Goal: Answer question/provide support

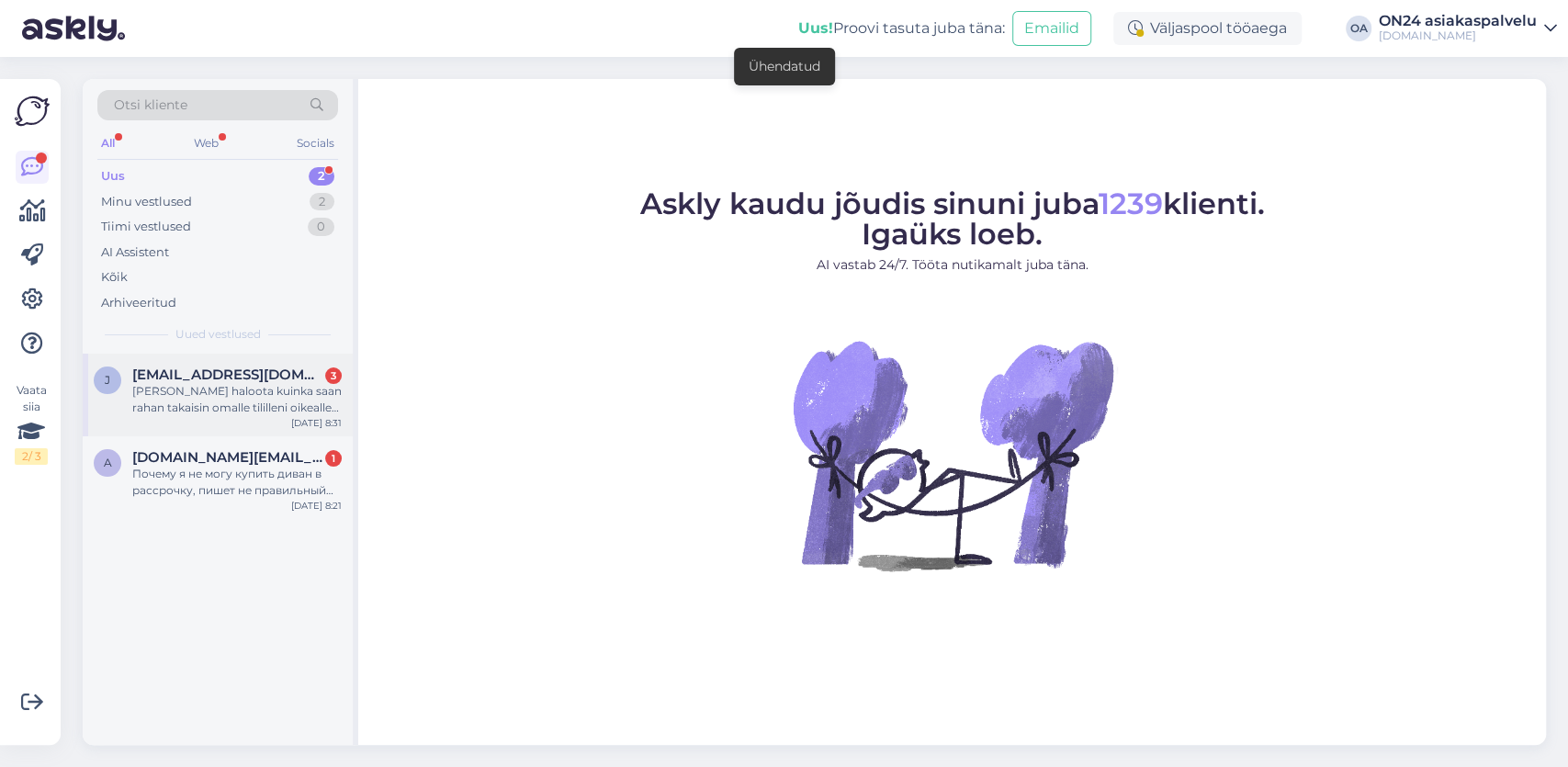
click at [227, 374] on span "[EMAIL_ADDRESS][DOMAIN_NAME]" at bounding box center [228, 375] width 191 height 17
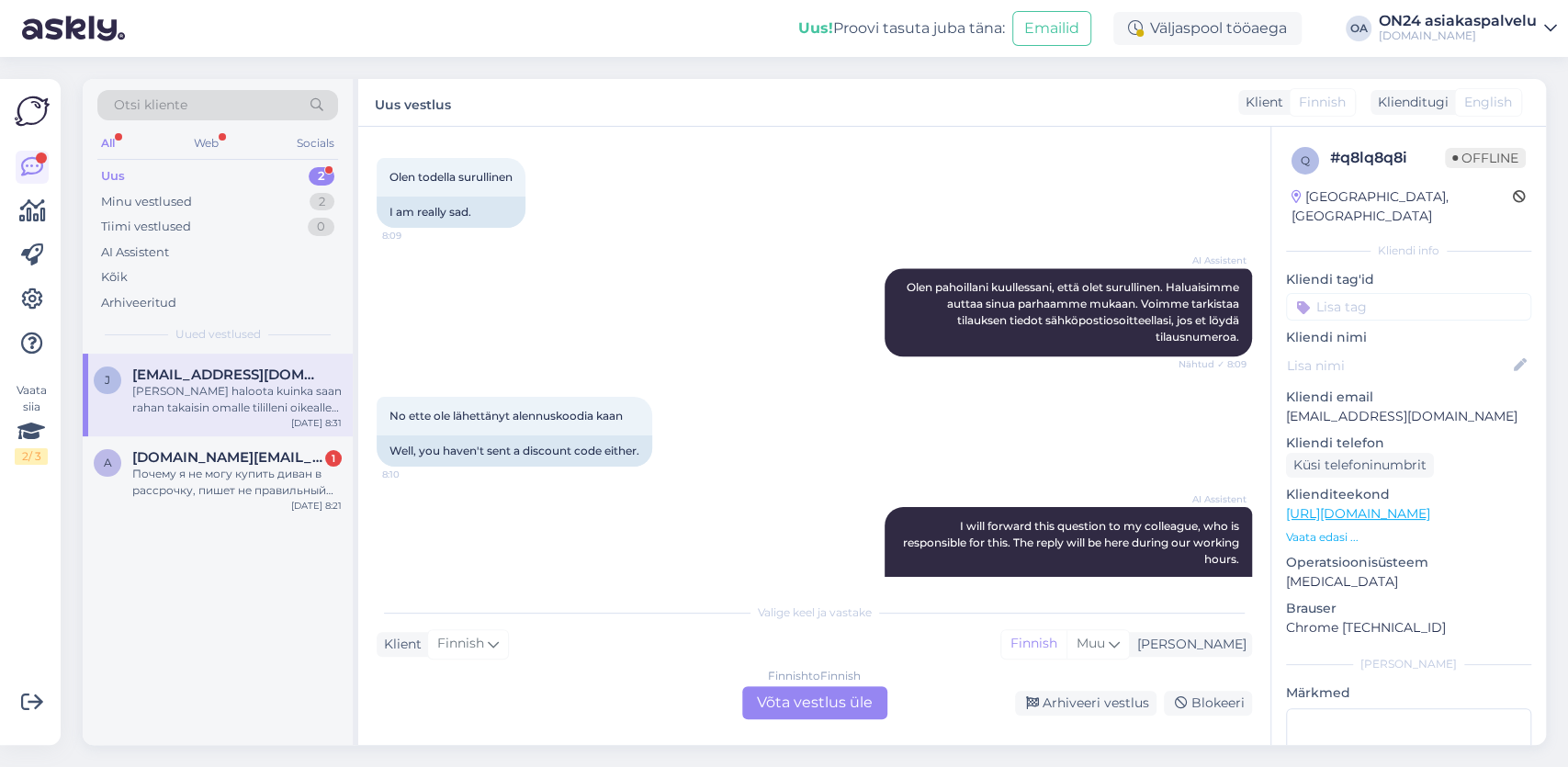
scroll to position [1705, 0]
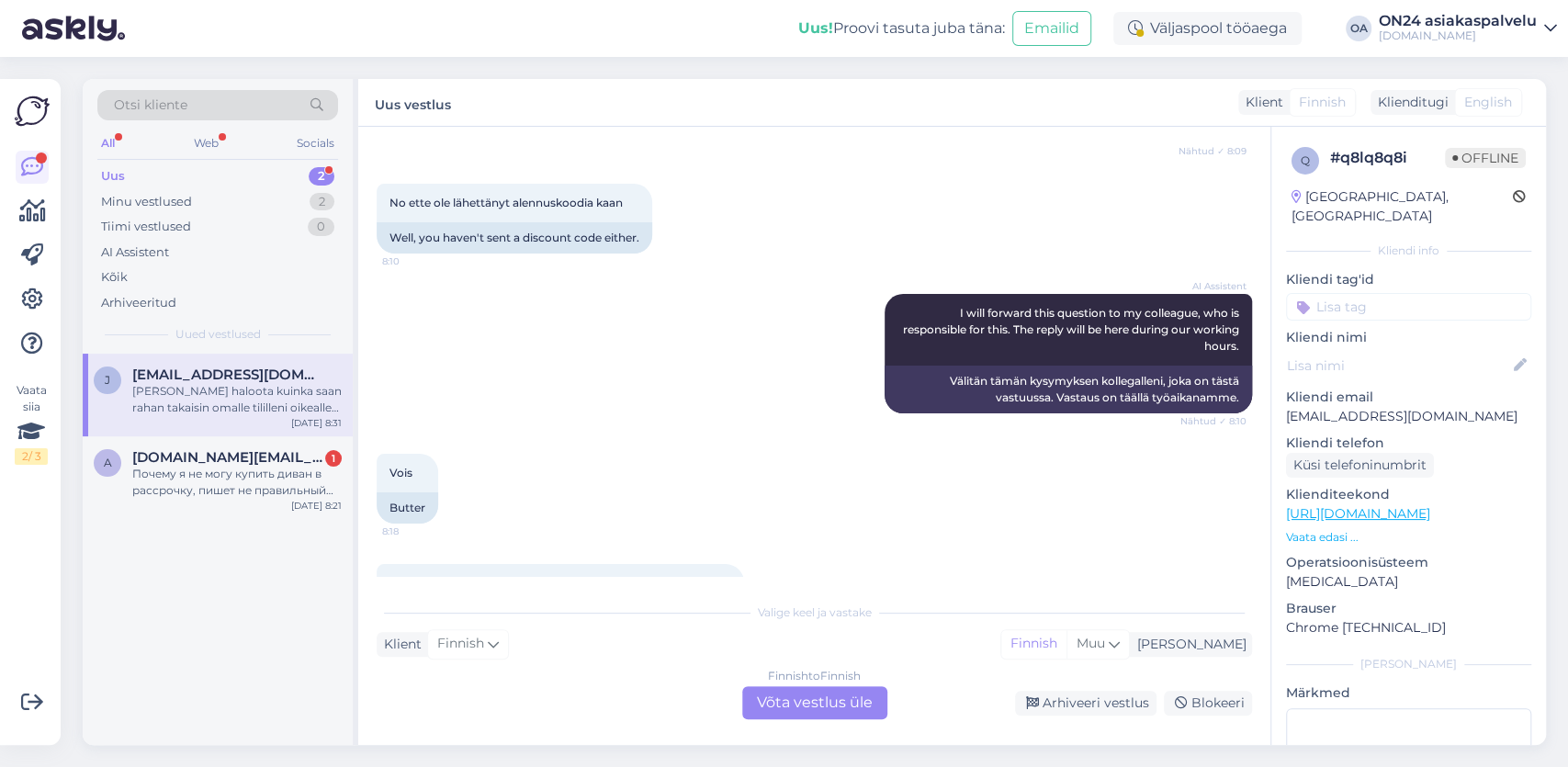
click at [829, 708] on div "Finnish to Finnish Võta vestlus üle" at bounding box center [814, 703] width 146 height 33
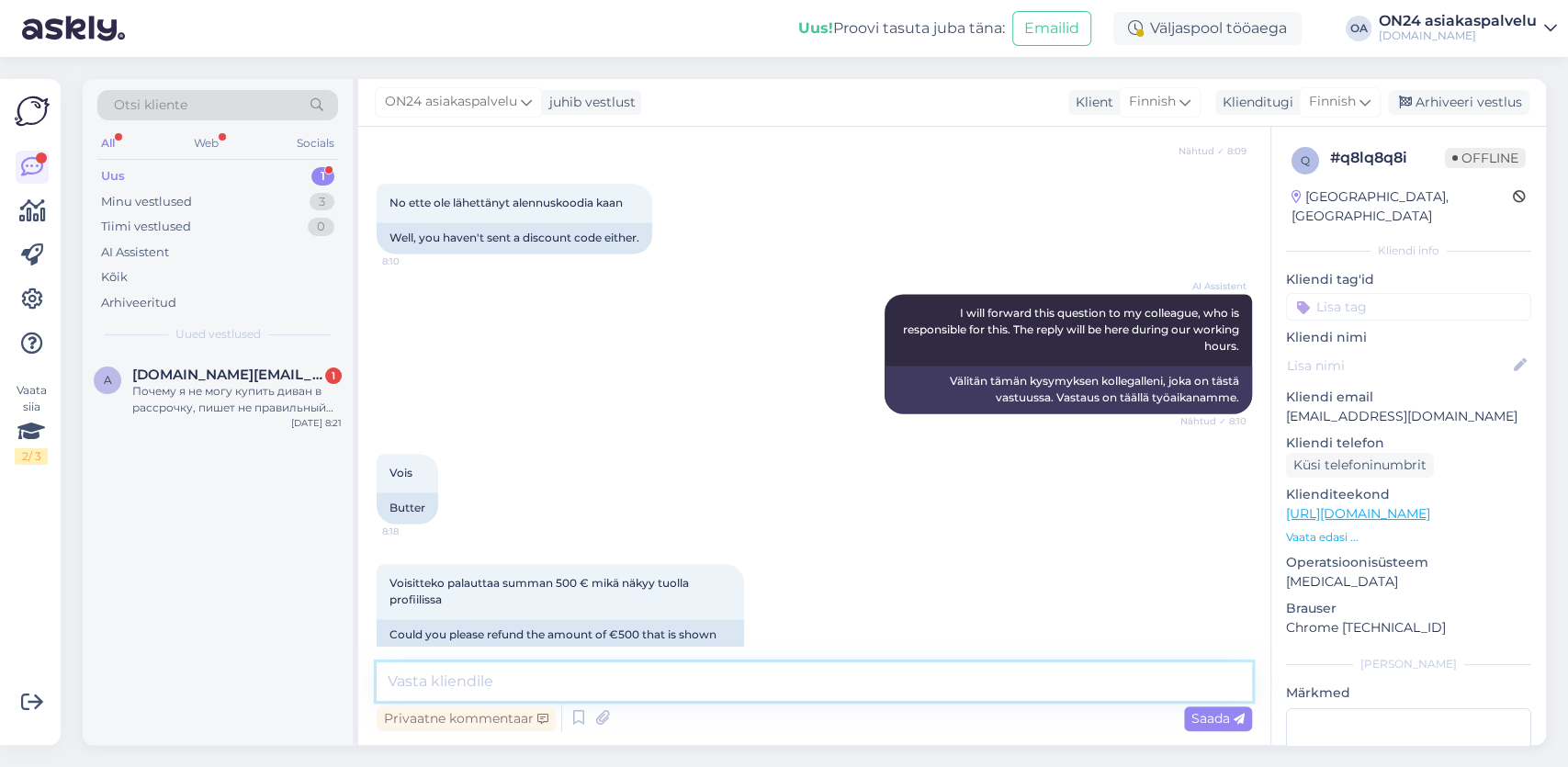
click at [417, 685] on textarea at bounding box center [814, 682] width 876 height 39
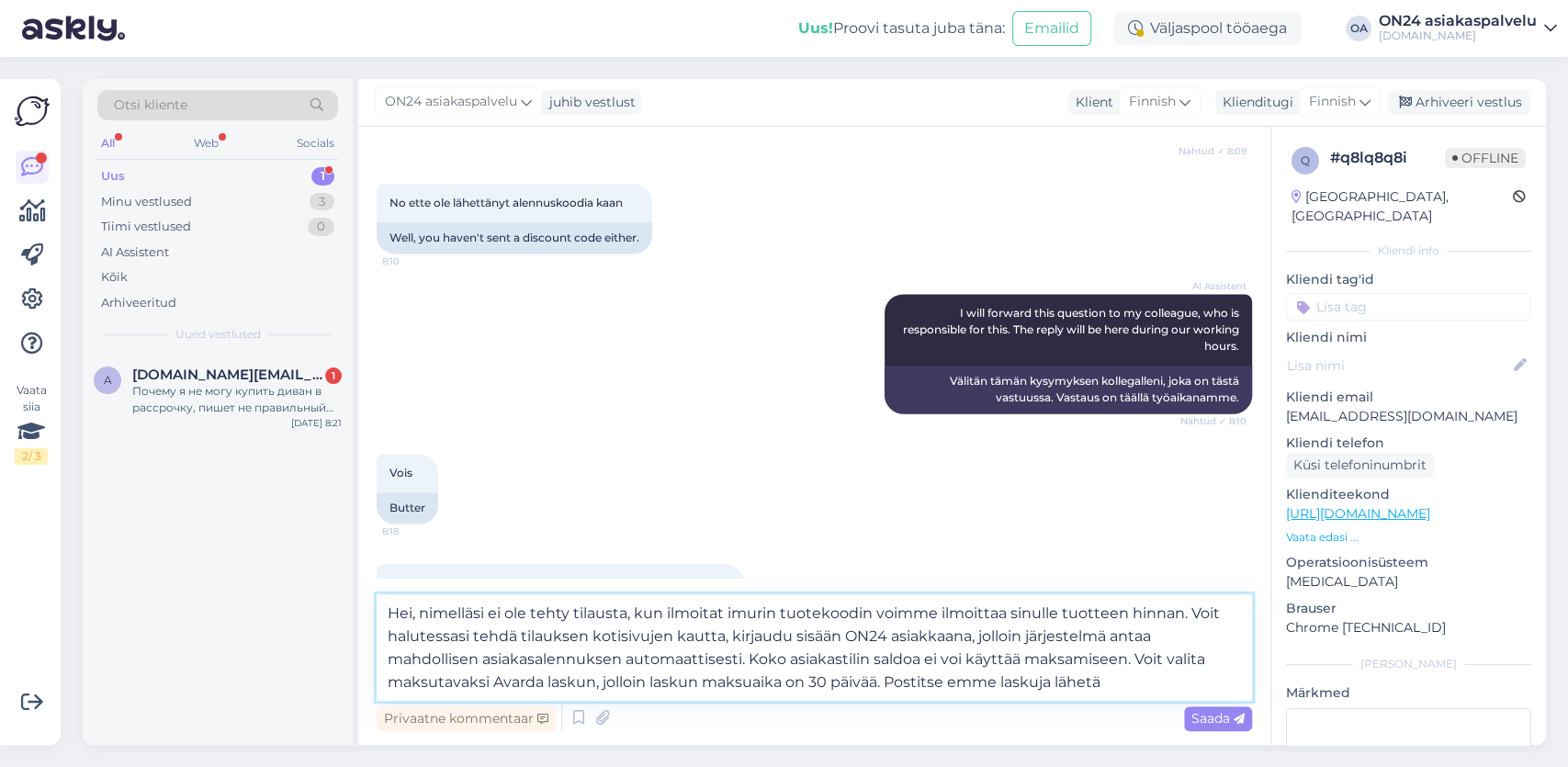
type textarea "Hei, nimelläsi ei ole tehty tilausta, kun ilmoitat imurin tuotekoodin voimme il…"
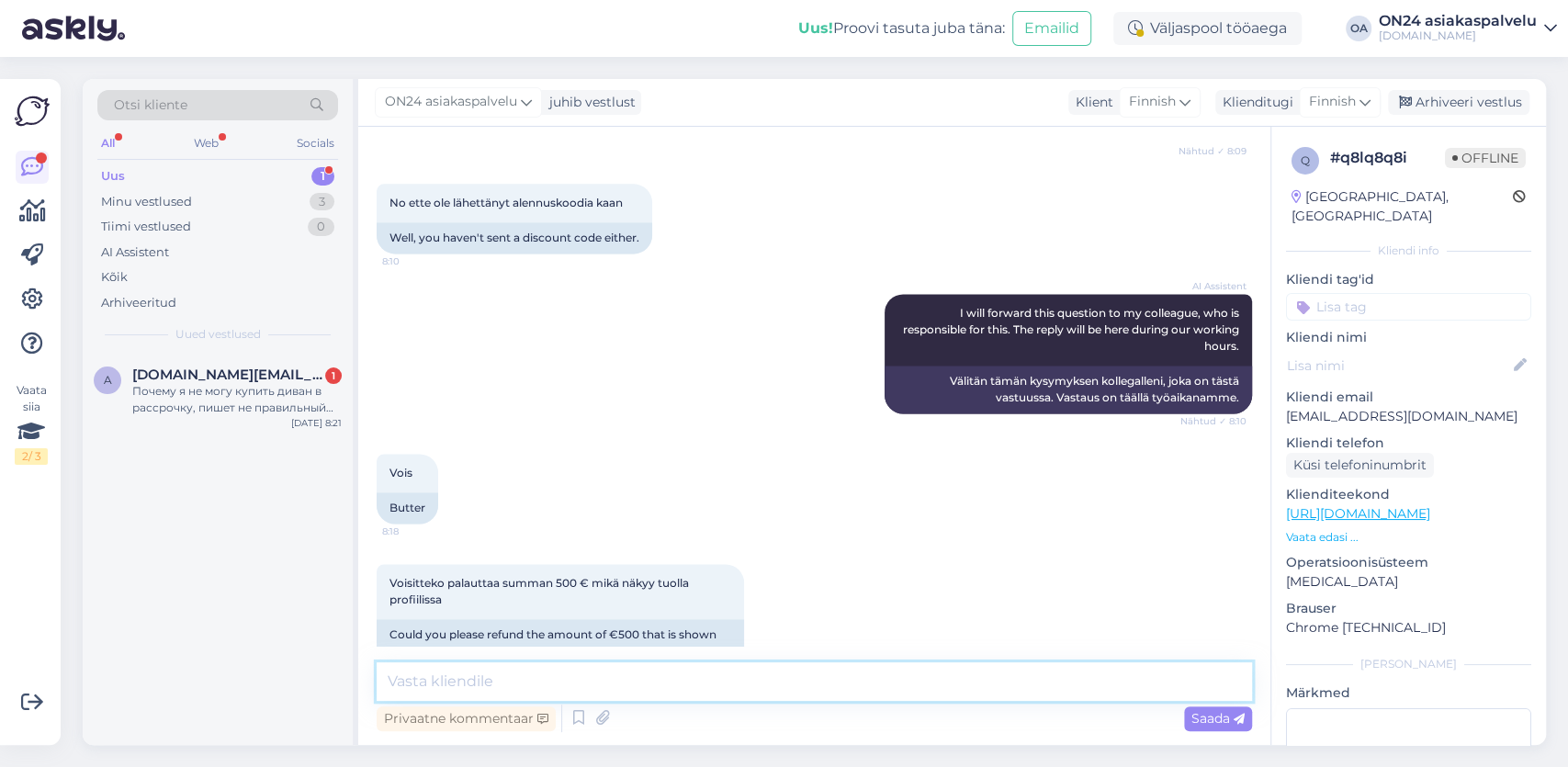
scroll to position [2101, 0]
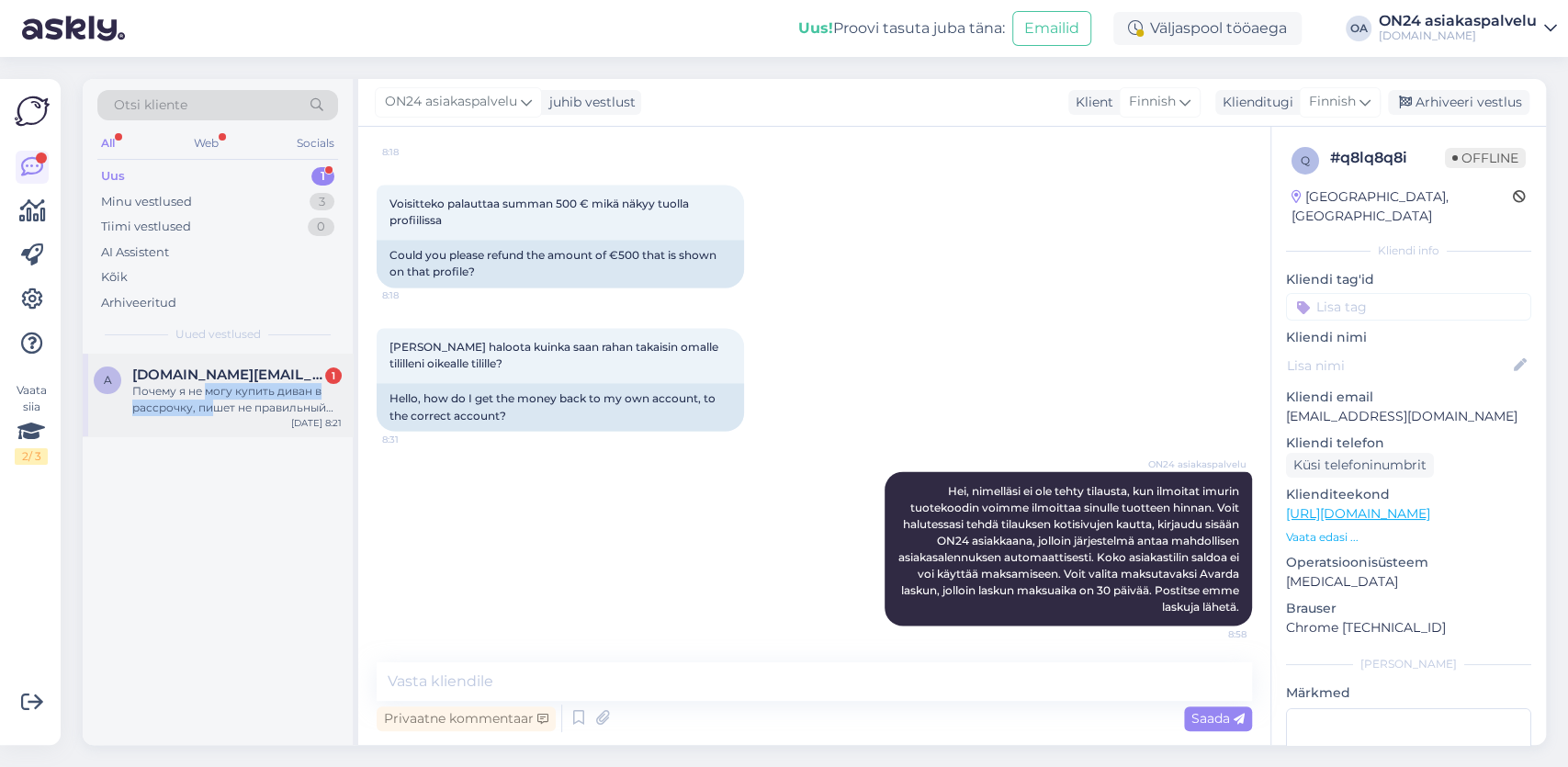
click at [209, 399] on div "Почему я не могу купить диван в рассрочку, пишет не правильный адрес" at bounding box center [237, 399] width 209 height 33
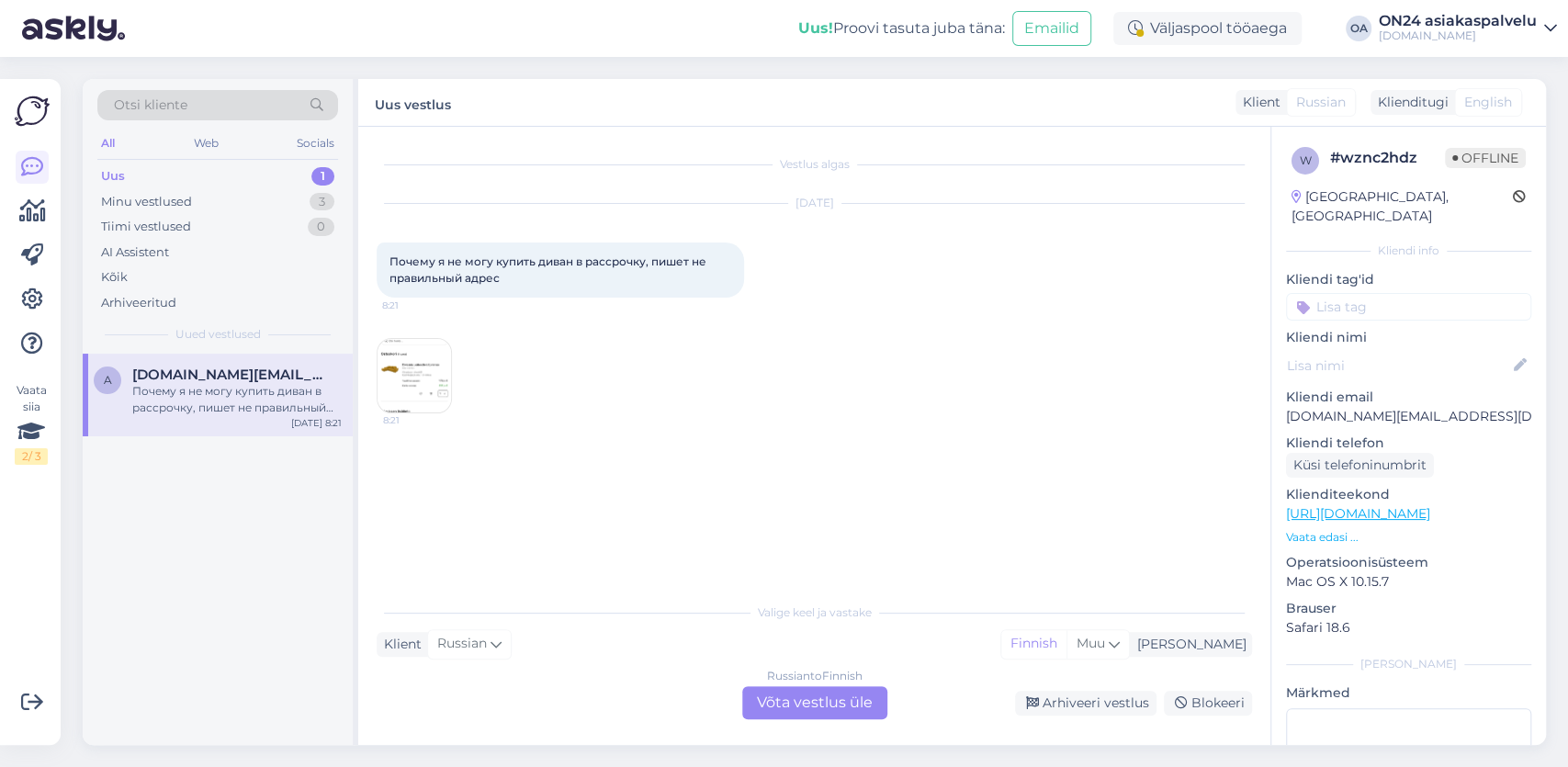
click at [836, 706] on div "Russian to Finnish Võta vestlus üle" at bounding box center [814, 703] width 146 height 33
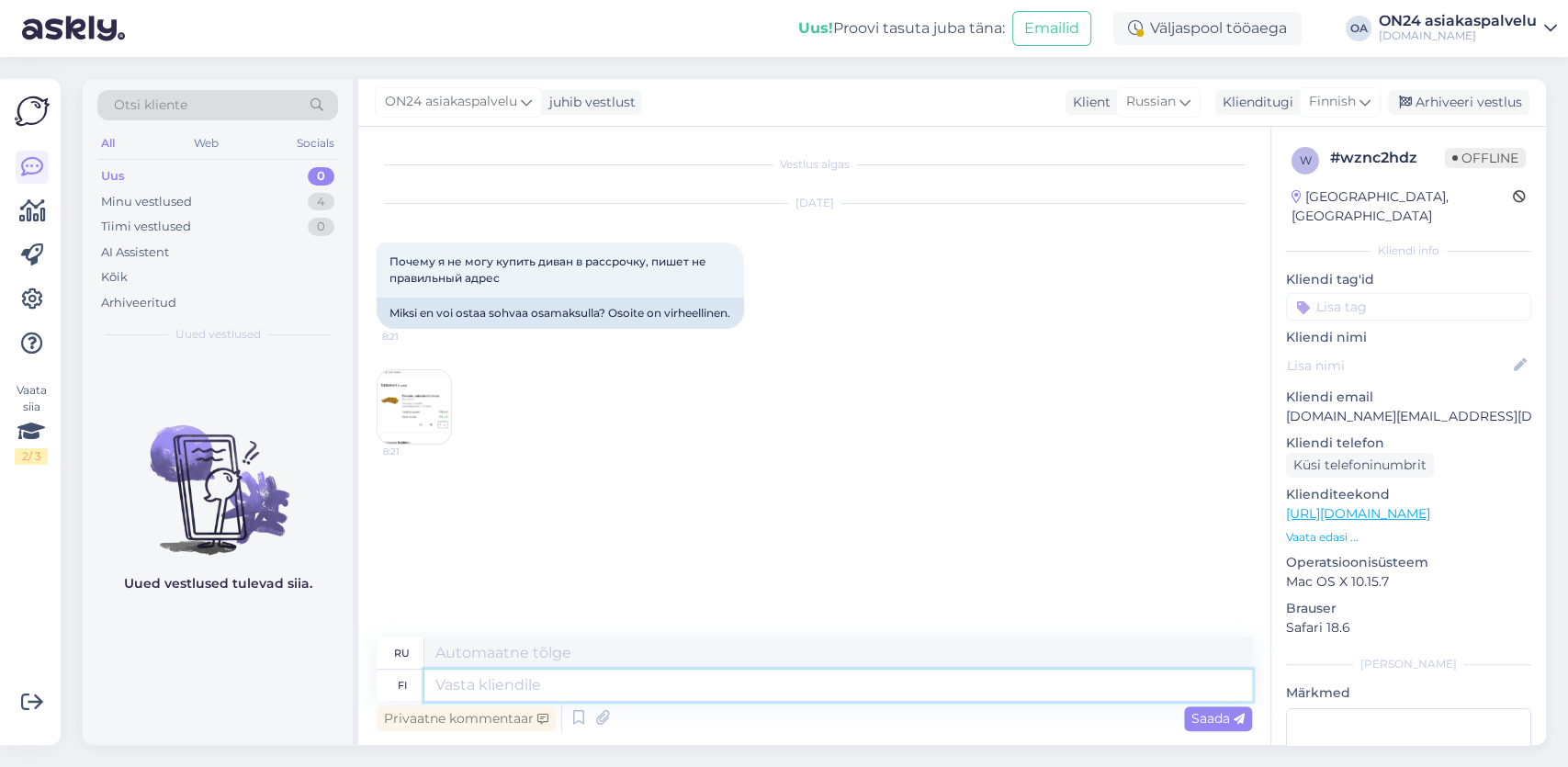
click at [453, 689] on textarea at bounding box center [838, 686] width 828 height 32
type textarea "Kun h"
type textarea "Когда"
type textarea "Kun haluat"
type textarea "Когда ты хочешь"
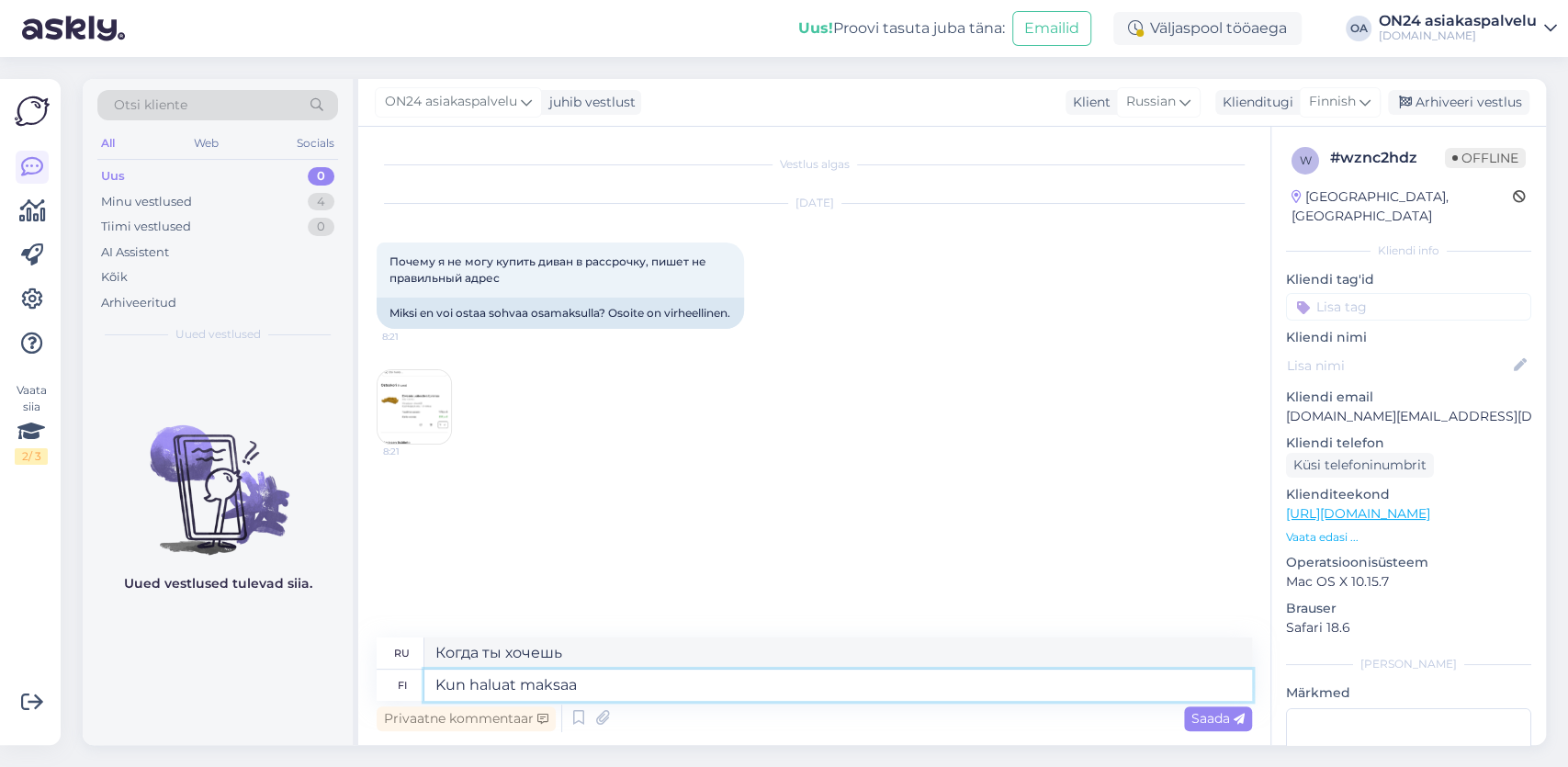
type textarea "Kun haluat maksaa"
type textarea "Когда вы хотите заплатить"
type textarea "Kun haluat maksaa osamaksulla"
type textarea "Если вы хотите платить в рассрочку"
type textarea "Kun haluat maksaa osamaksulla sinun"
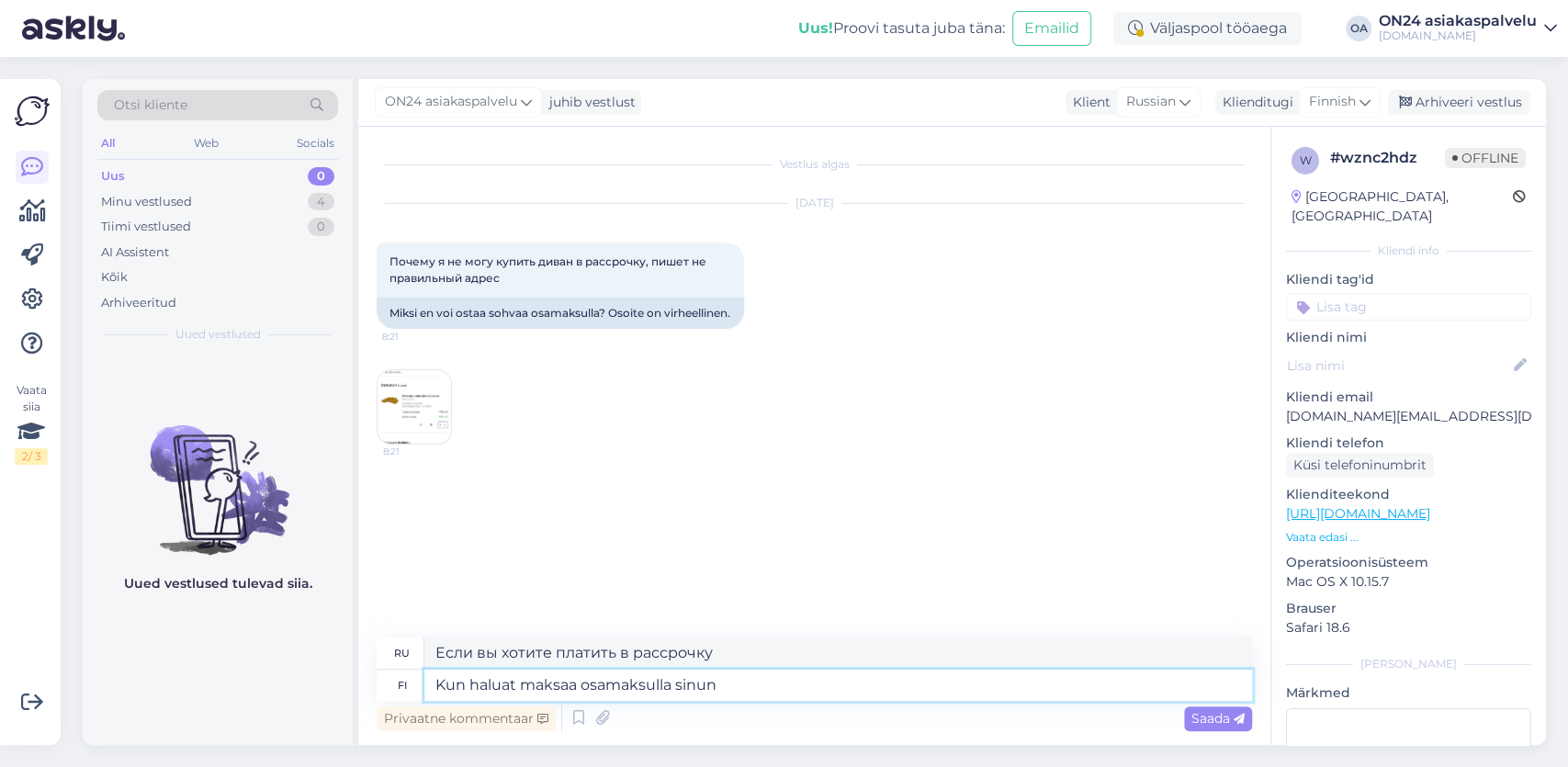
type textarea "Если вы хотите платить в рассрочку, вы"
click at [427, 399] on img at bounding box center [414, 407] width 73 height 73
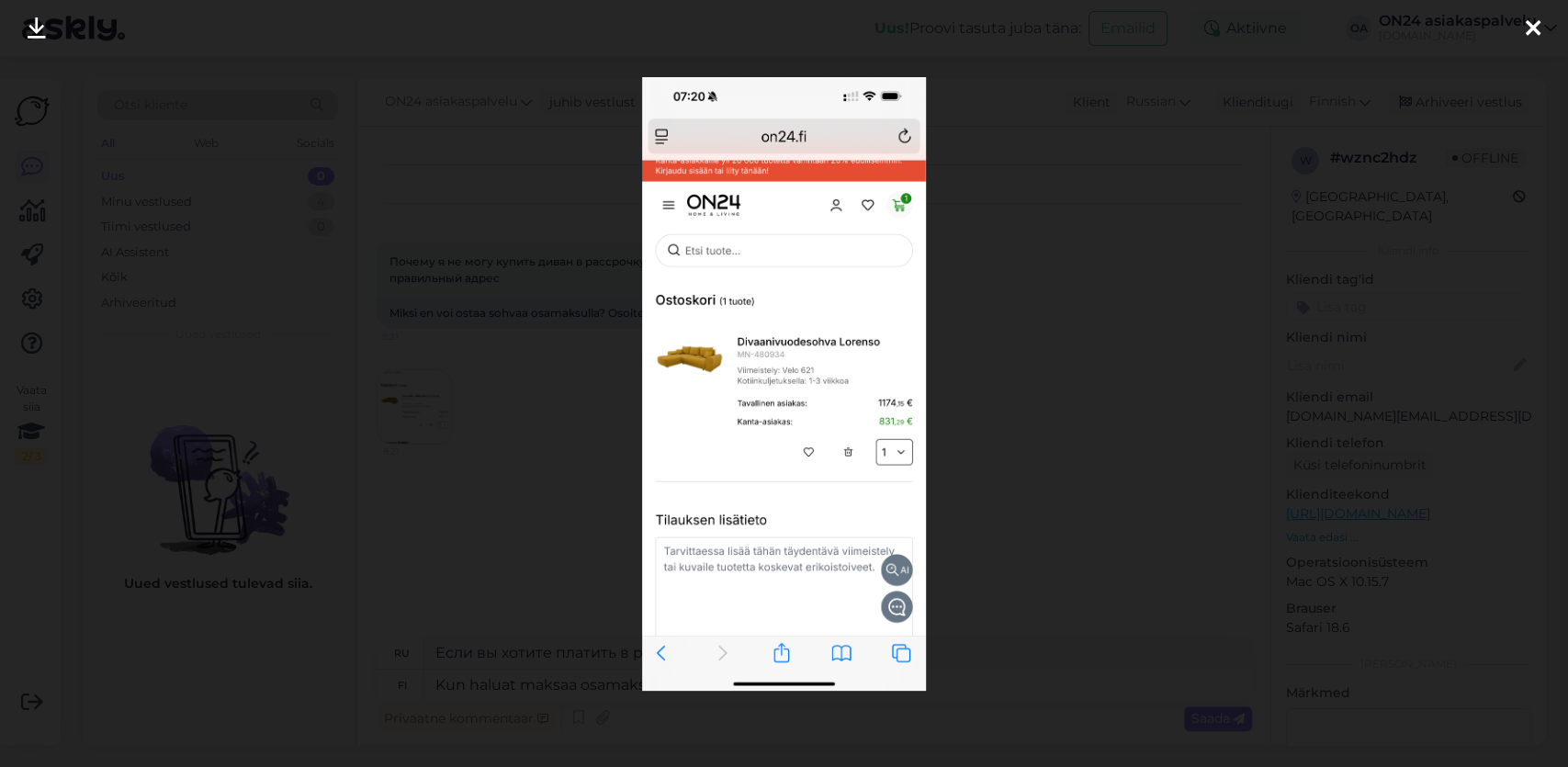
drag, startPoint x: 1529, startPoint y: 27, endPoint x: 1493, endPoint y: 47, distance: 41.2
click at [1529, 29] on icon at bounding box center [1532, 30] width 15 height 24
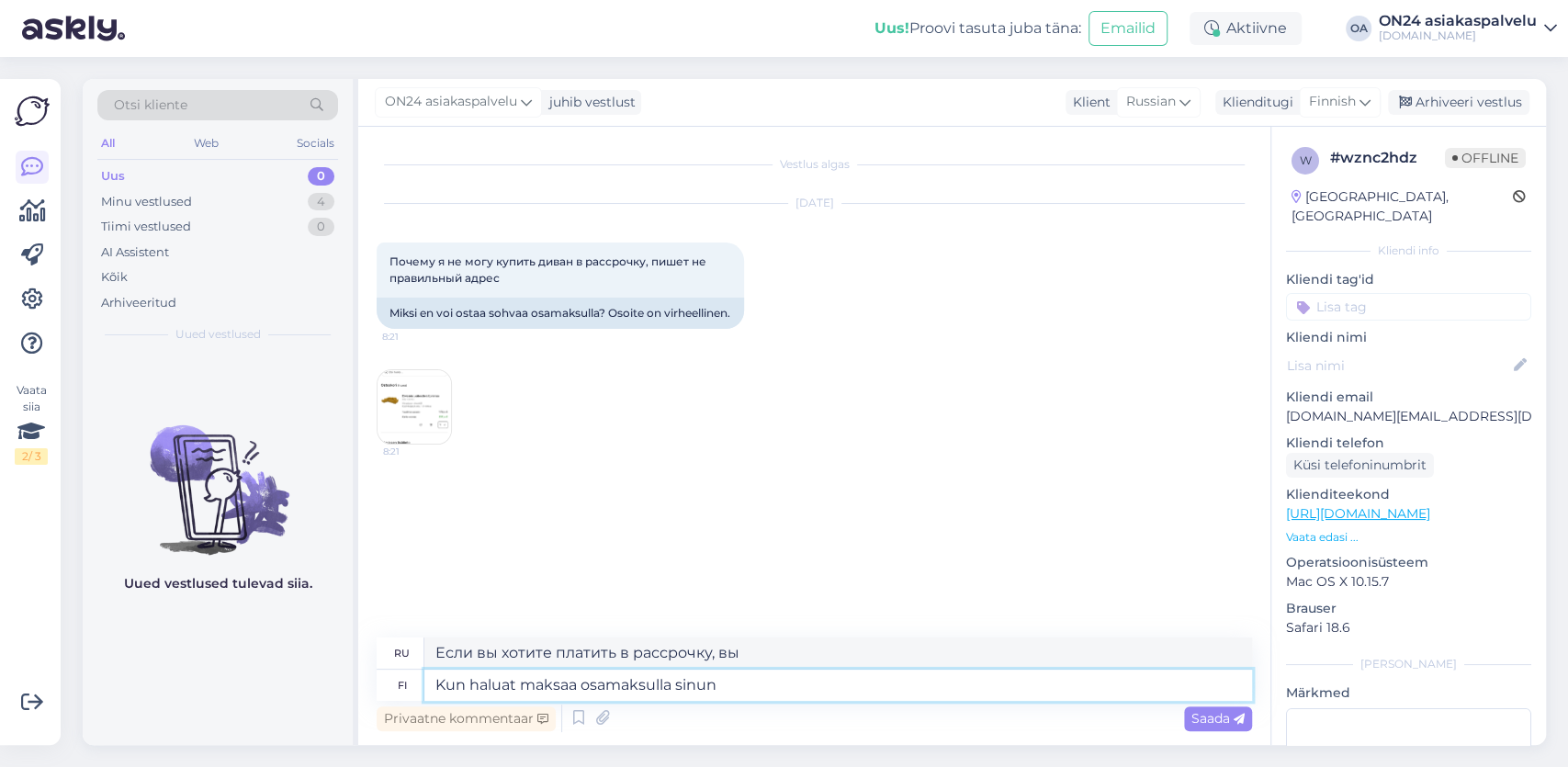
click at [726, 684] on textarea "Kun haluat maksaa osamaksulla sinun" at bounding box center [838, 686] width 828 height 32
type textarea "Kun haluat maksaa osamaksulla sinun tulee v"
type textarea "Если вы хотите заплатить в рассрочку, вам необходимо"
type textarea "Kun haluat maksaa osamaksulla sinun tulee valita m"
type textarea "Если вы хотите оплатить в рассрочку, вам необходимо выбрать"
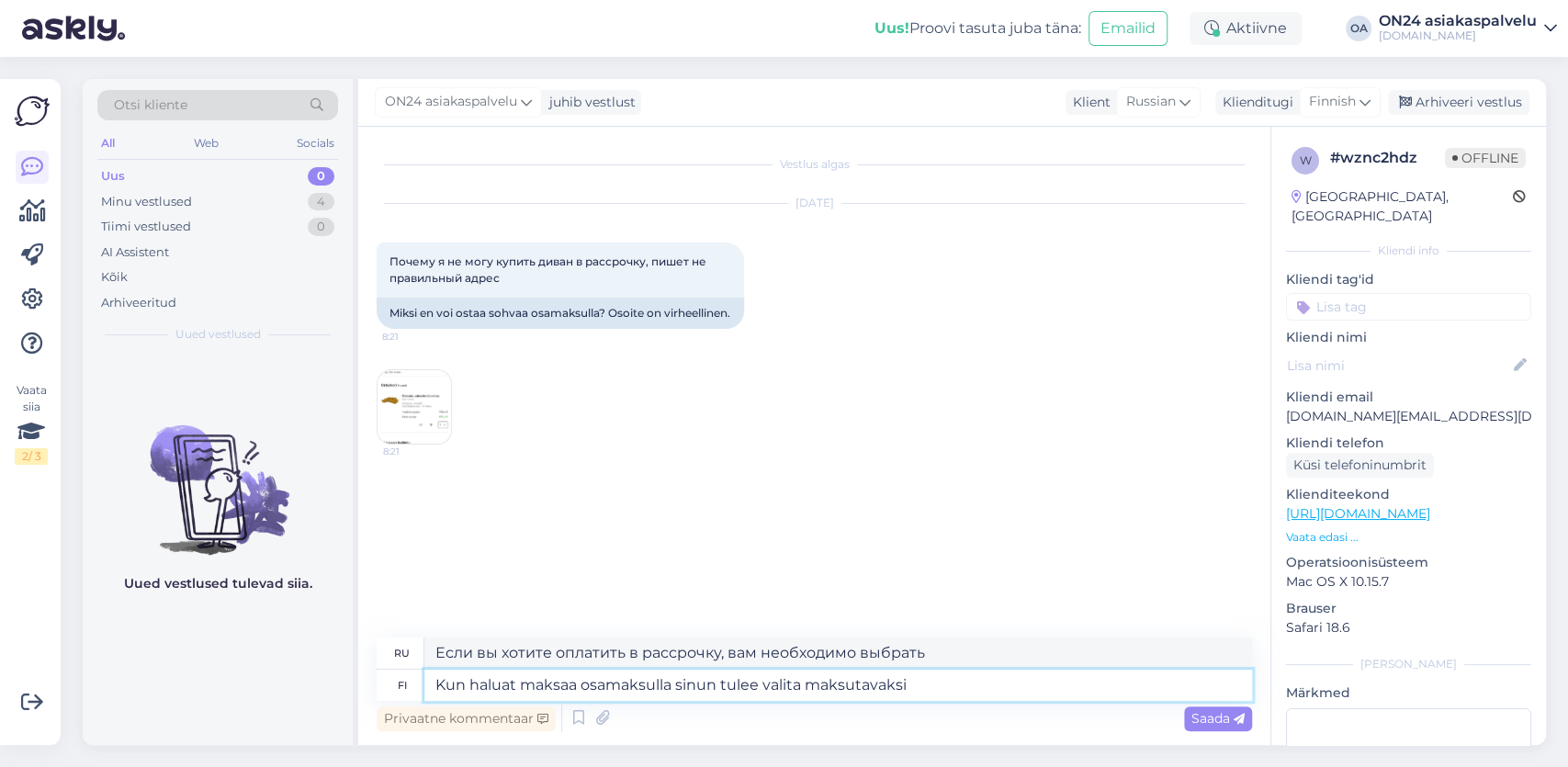
type textarea "Kun haluat maksaa osamaksulla sinun tulee valita maksutavaksi"
type textarea "Если вы хотите оплатить в рассрочку, вам необходимо выбрать способ оплаты"
paste textarea "Tili - maksa joustavasti osissa"
type textarea "Kun haluat maksaa osamaksulla sinun tulee valita maksutavaksi Tili - maksa jous…"
type textarea "Если вы хотите оплатить в рассрочку, вам необходимо выбрать «Счет» в качестве с…"
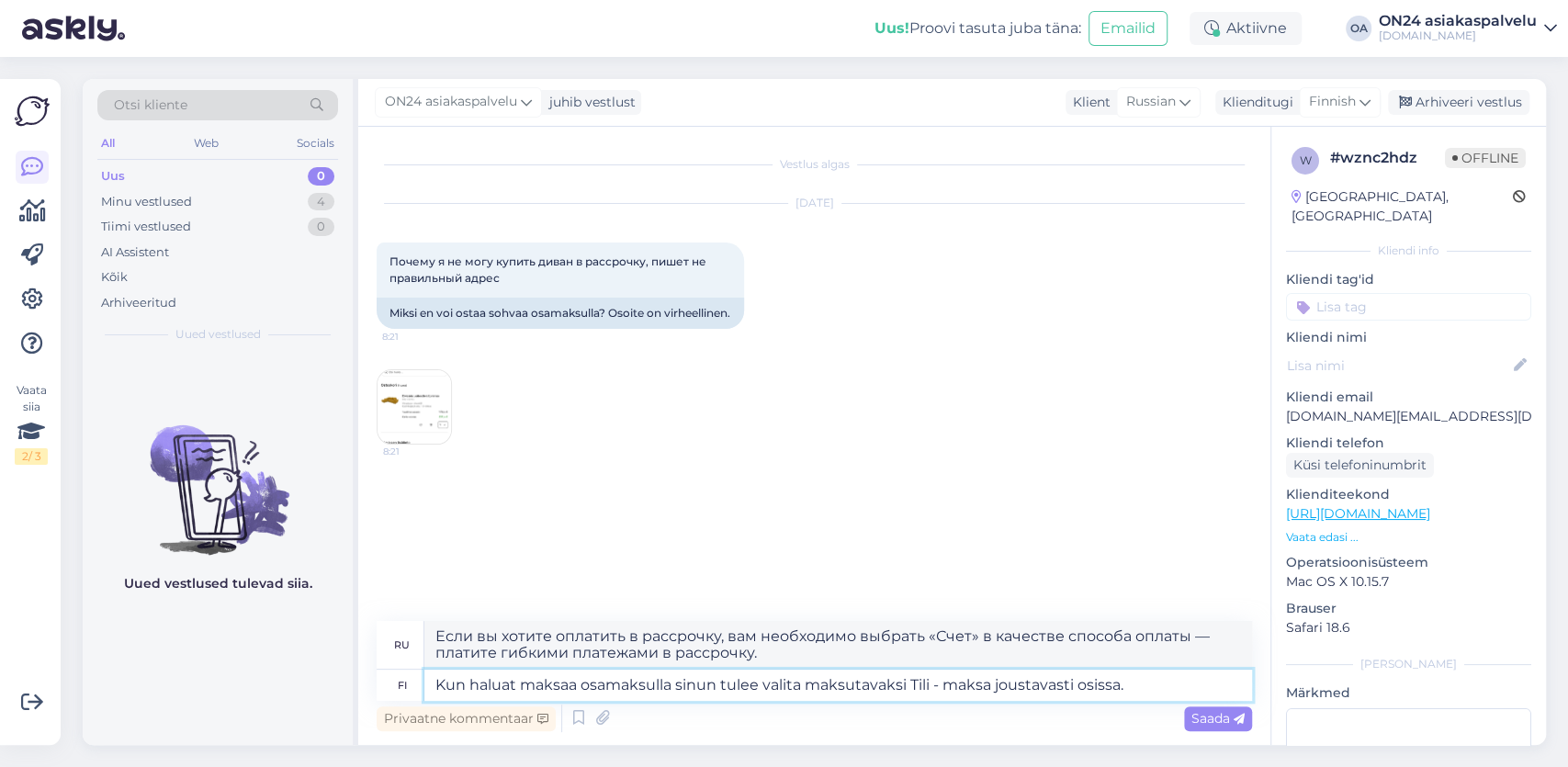
type textarea "Kun haluat maksaa osamaksulla sinun tulee valita maksutavaksi Tili - maksa jous…"
type textarea "Если вы хотите оплатить в рассрочку, вам необходимо выбрать «Счет» в качестве с…"
type textarea "Kun haluat maksaa osamaksulla sinun tulee valita maksutavaksi Tili - maksa jous…"
type textarea "Если вы хотите оплатить в рассрочку, вам необходимо выбрать «Счет» в качестве с…"
type textarea "Kun haluat maksaa osamaksulla sinun tulee valita maksutavaksi Tili - maksa jous…"
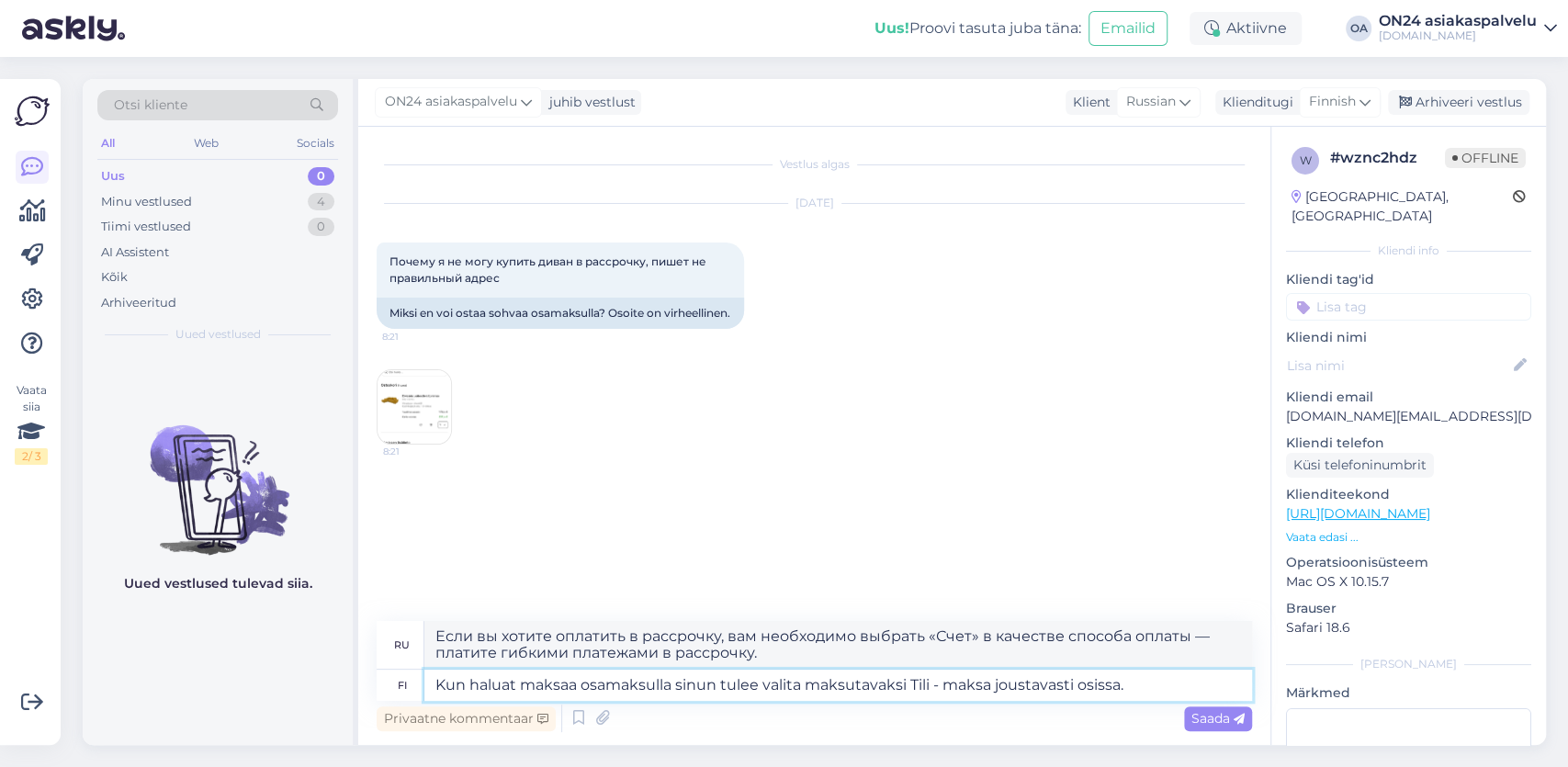
type textarea "Если вы хотите оплатить в рассрочку, вам необходимо выбрать «Счет» в качестве с…"
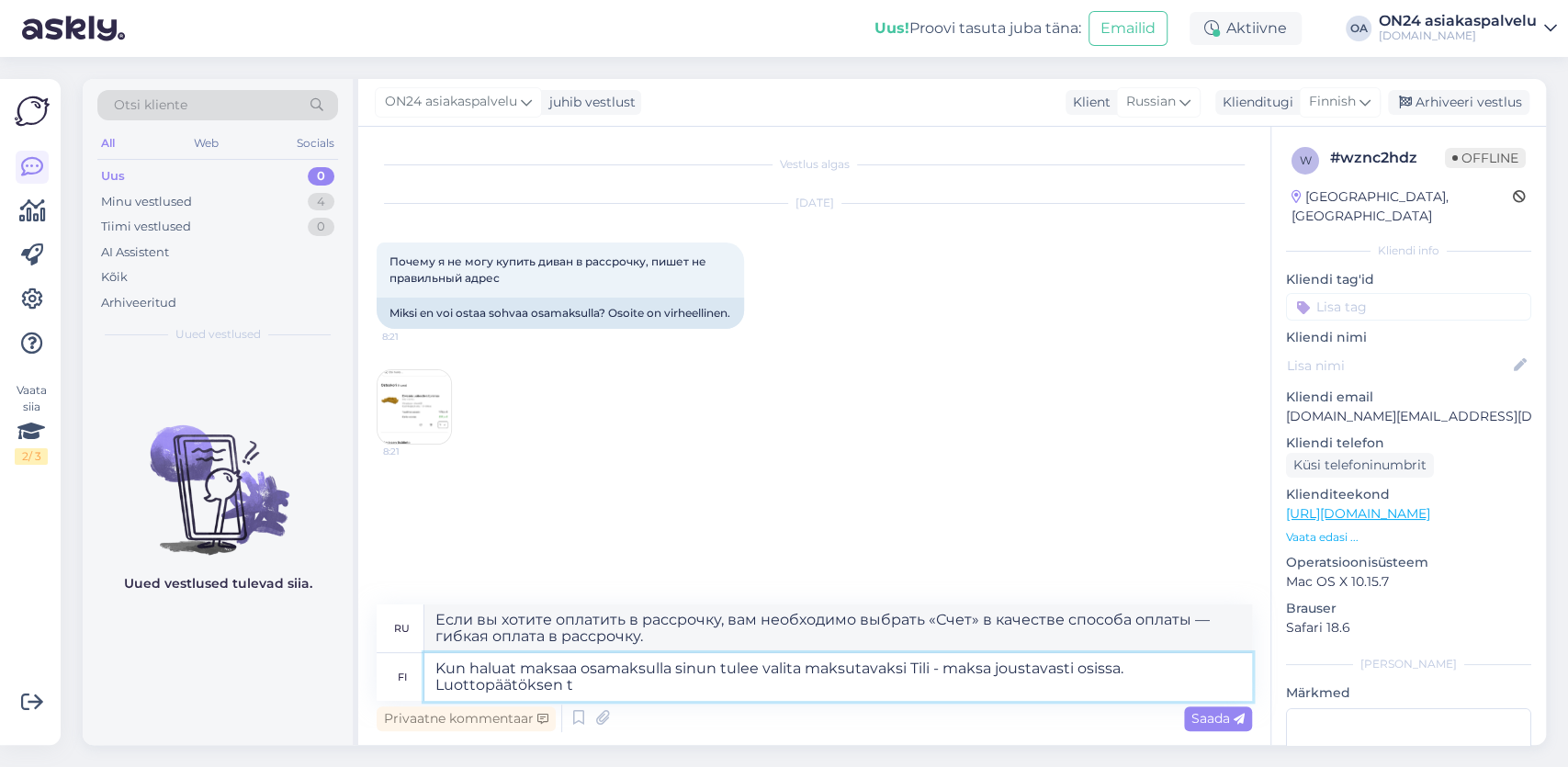
type textarea "Kun haluat maksaa osamaksulla sinun tulee valita maksutavaksi Tili - maksa jous…"
type textarea "Если вы хотите оплатить в рассрочку, выберите «Счёт» в качестве способа оплаты …"
type textarea "Kun haluat maksaa osamaksulla sinun tulee valita maksutavaksi Tili - maksa jous…"
type textarea "Если вы хотите оплатить в рассрочку, выберите «Счёт» в качестве способа оплаты …"
type textarea "Kun haluat maksaa osamaksulla sinun tulee valita maksutavaksi Tili - maksa jous…"
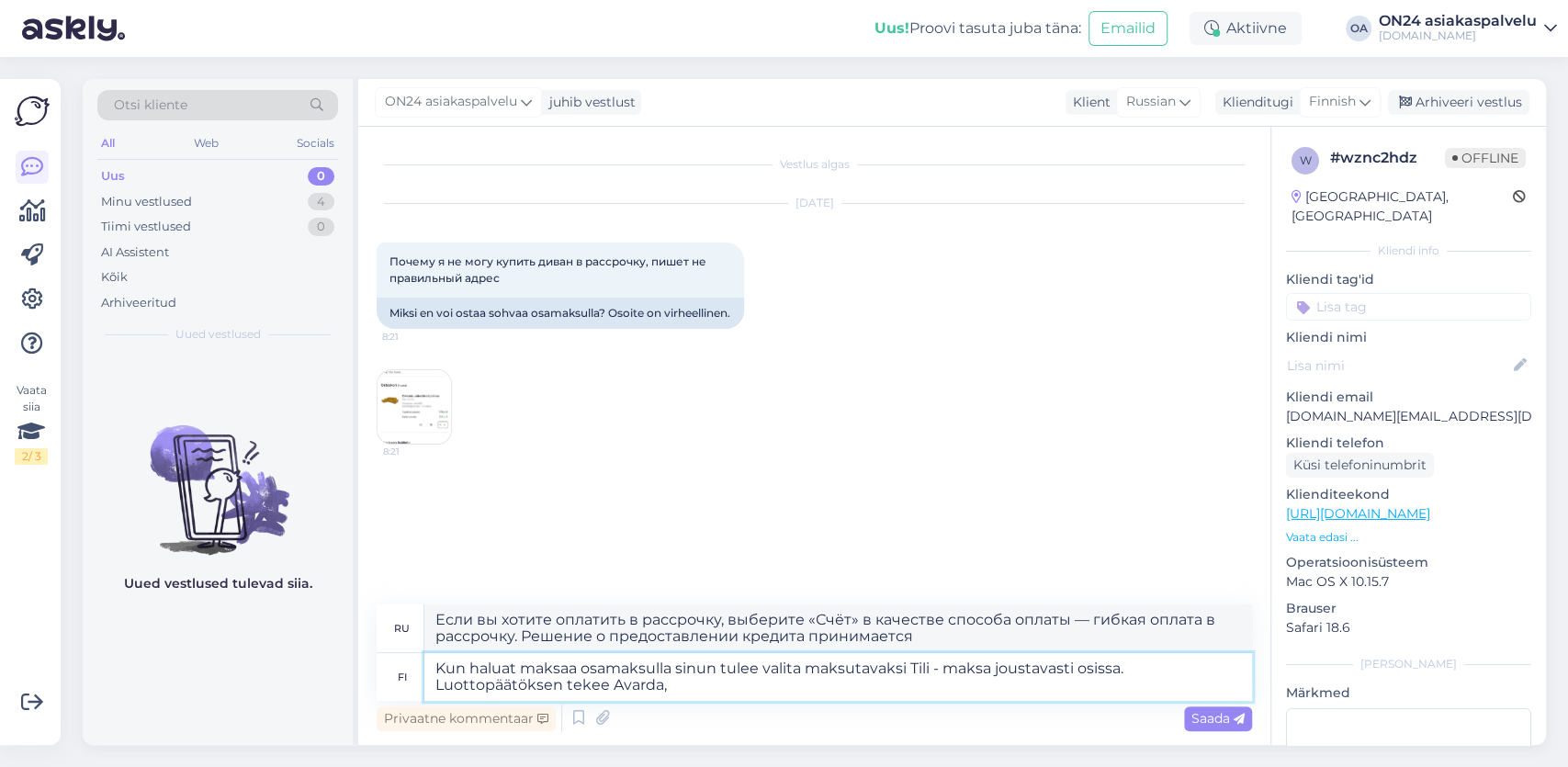
type textarea "Если вы хотите оплатить в рассрочку, выберите «Счёт» в качестве способа оплаты …"
type textarea "Kun haluat maksaa osamaksulla sinun tulee valita maksutavaksi Tili - maksa jous…"
type textarea "Если вы хотите оплатить в рассрочку, выберите «Счёт» в качестве способа оплаты …"
type textarea "Kun haluat maksaa osamaksulla sinun tulee valita maksutavaksi Tili - maksa jous…"
type textarea "Если вы хотите оплатить в рассрочку, выберите «Счёт» в качестве способа оплаты …"
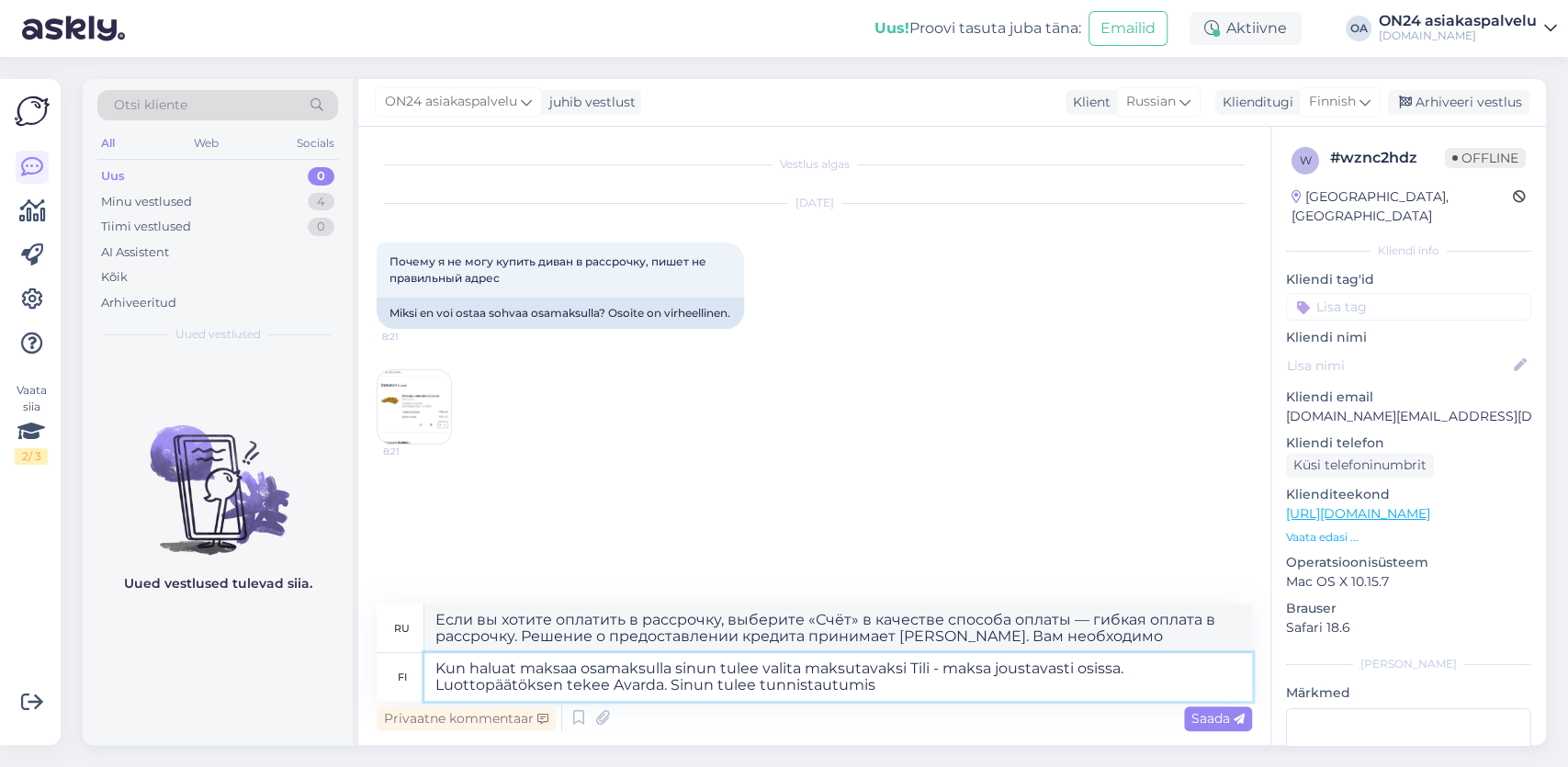
type textarea "Kun haluat maksaa osamaksulla sinun tulee valita maksutavaksi Tili - maksa jous…"
type textarea "Если вы хотите оплатить в рассрочку, выберите «Счёт» в качестве способа оплаты …"
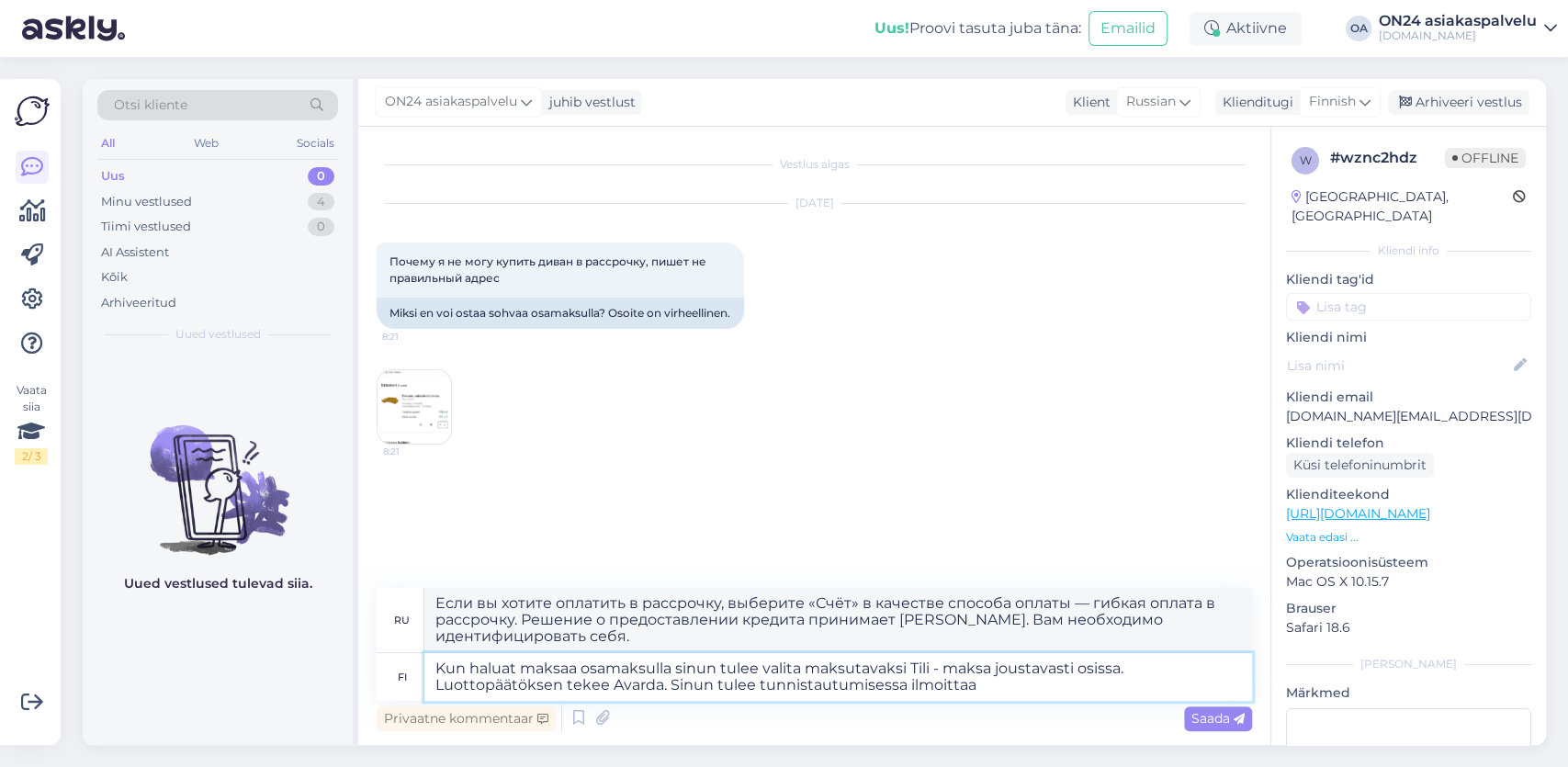
type textarea "Kun haluat maksaa osamaksulla sinun tulee valita maksutavaksi Tili - maksa jous…"
type textarea "Если вы хотите оплатить в рассрочку, необходимо выбрать «Счёт» в качестве спосо…"
type textarea "Kun haluat maksaa osamaksulla sinun tulee valita maksutavaksi Tili - maksa jous…"
type textarea "Если вы хотите оплатить кредит в рассрочку, необходимо выбрать «Счёт» в качеств…"
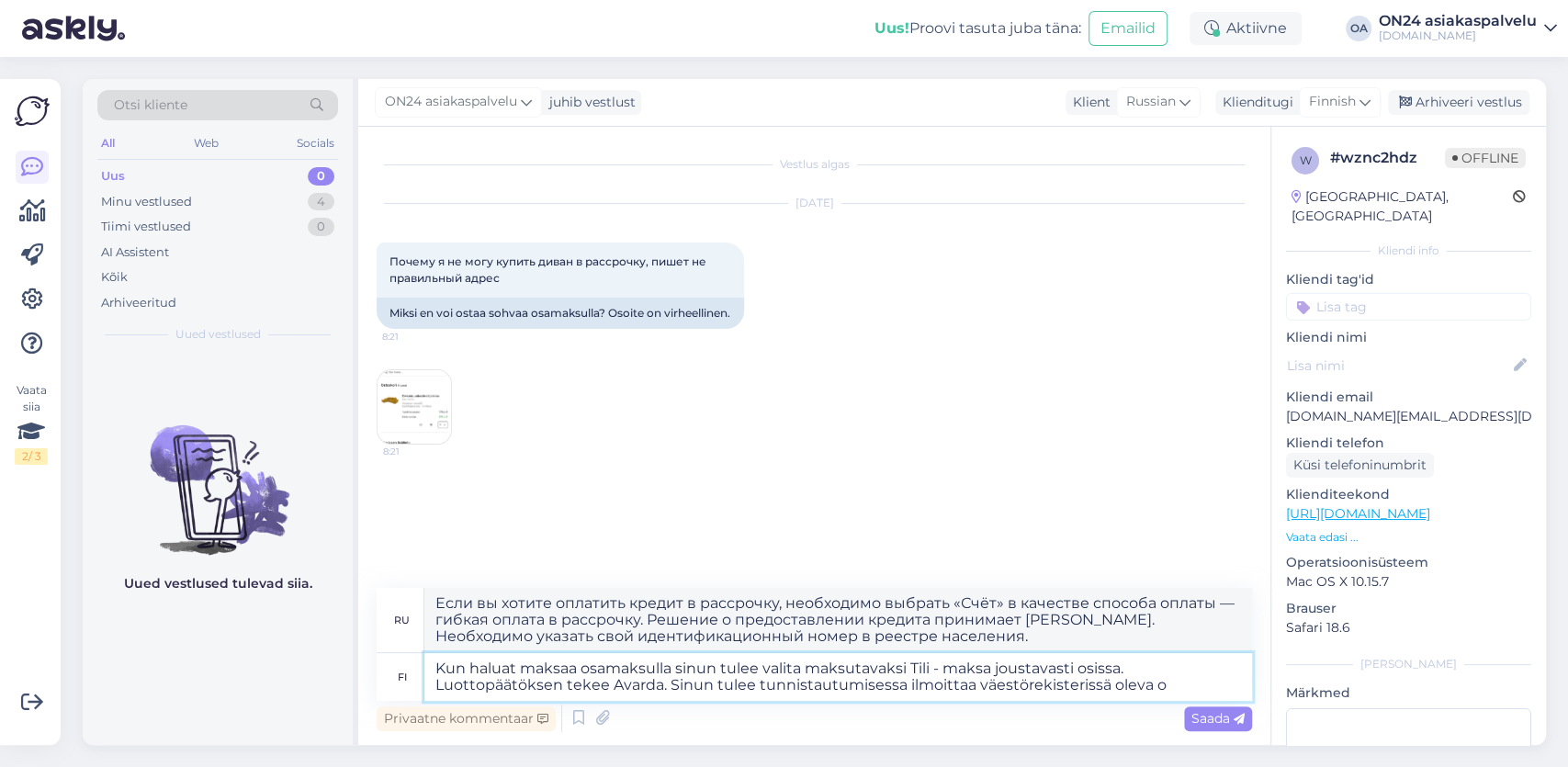
type textarea "Kun haluat maksaa osamaksulla sinun tulee valita maksutavaksi Tili - maksa jous…"
type textarea "Если вы хотите оплатить кредит в рассрочку, выберите способ оплаты «Счёт — гибк…"
type textarea "Kun haluat maksaa osamaksulla sinun tulee valita maksutavaksi Tili - maksa jous…"
type textarea "Если вы хотите оплатить кредит в рассрочку, выберите способ оплаты «Счёт» — гиб…"
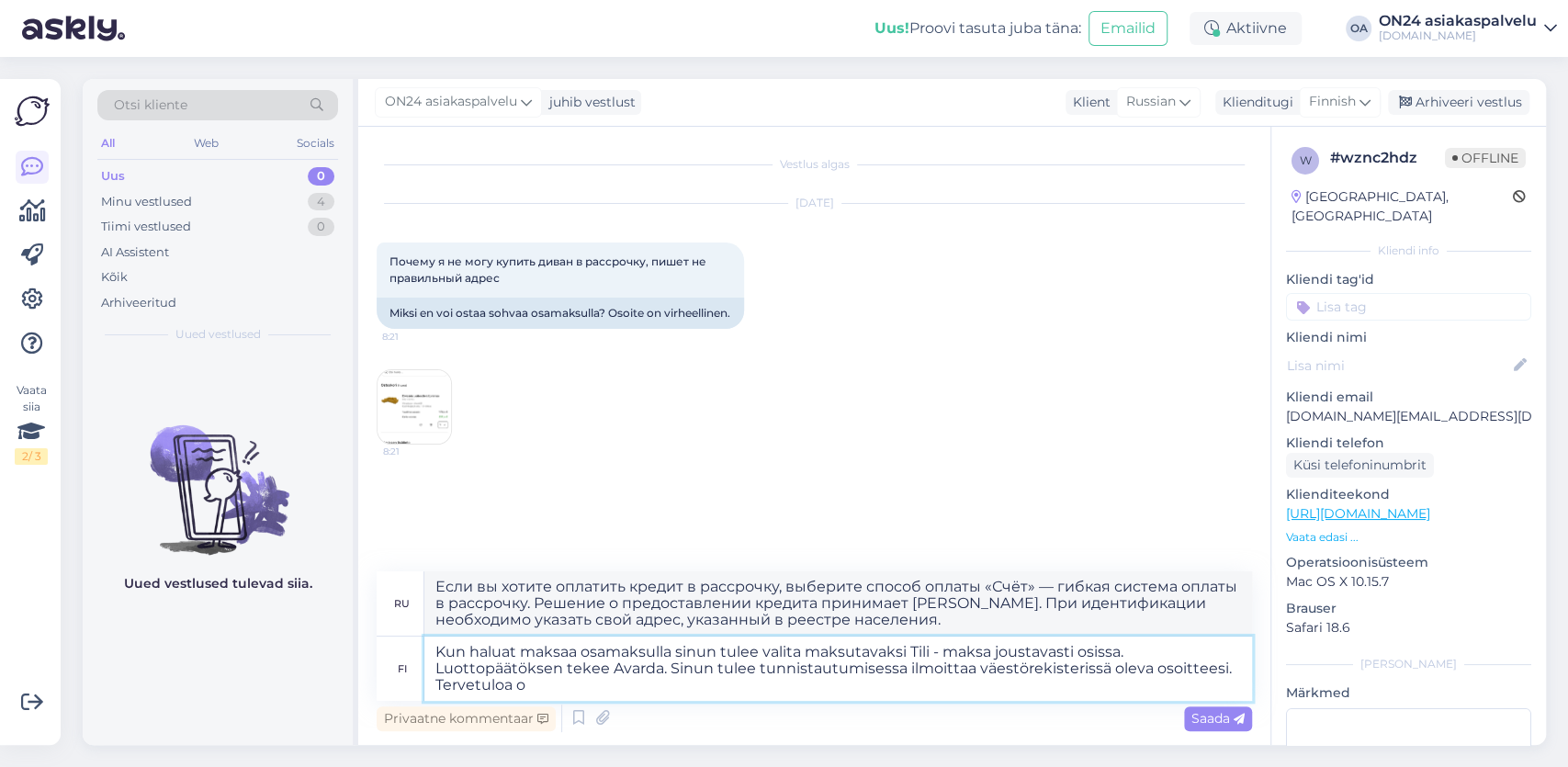
type textarea "Kun haluat maksaa osamaksulla sinun tulee valita maksutavaksi Tili - maksa jous…"
type textarea "Если вы хотите оплатить в рассрочку, выберите «Счёт» в качестве способа оплаты …"
type textarea "Kun haluat maksaa osamaksulla sinun tulee valita maksutavaksi Tili - maksa jous…"
type textarea "Если вы хотите оплатить покупку в рассрочку, выберите «Счёт» в качестве способа…"
type textarea "Kun haluat maksaa osamaksulla sinun tulee valita maksutavaksi Tili - maksa jous…"
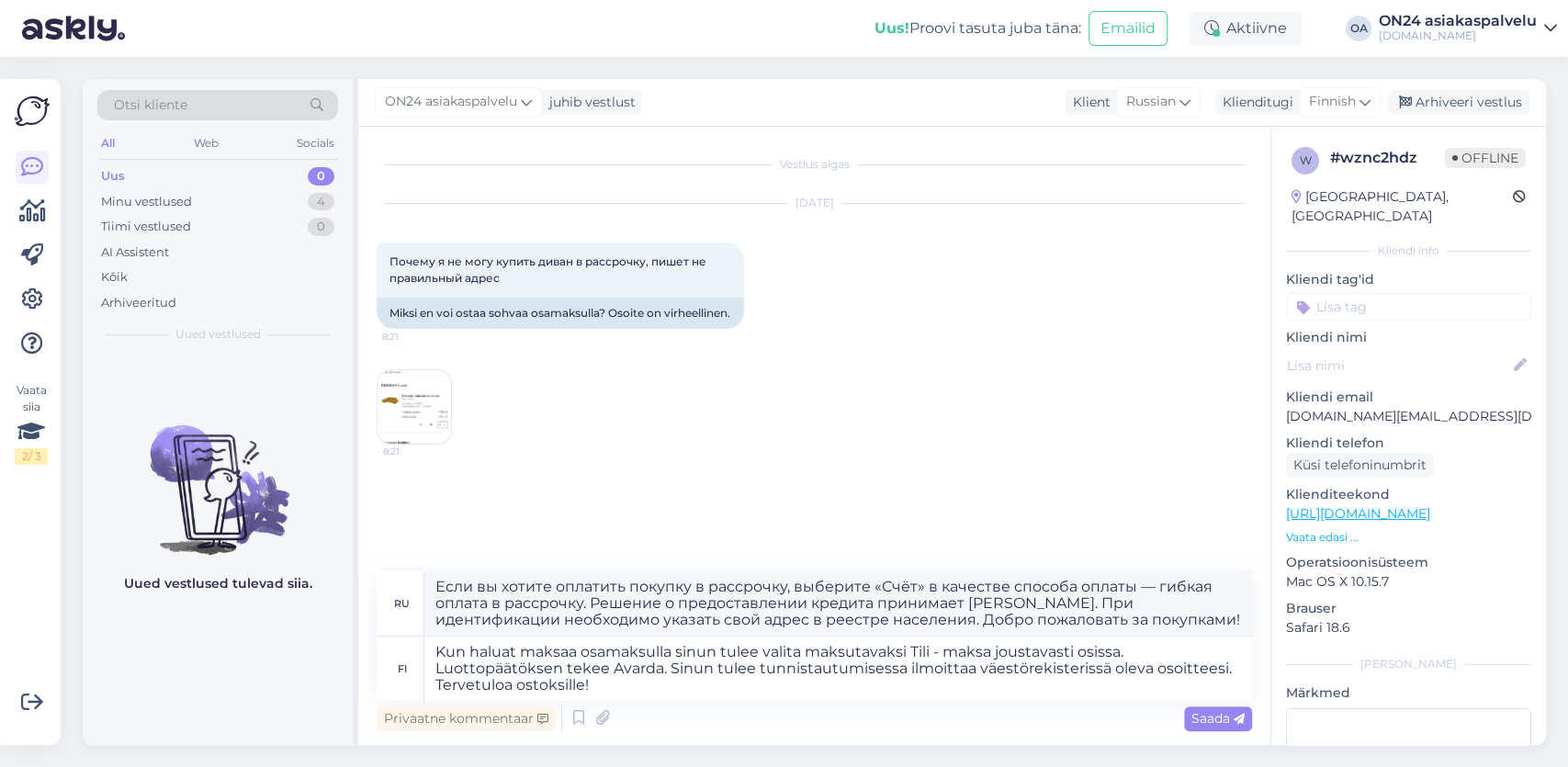
drag, startPoint x: 1201, startPoint y: 719, endPoint x: 1009, endPoint y: 672, distance: 197.7
click at [1197, 719] on span "Saada" at bounding box center [1218, 718] width 53 height 17
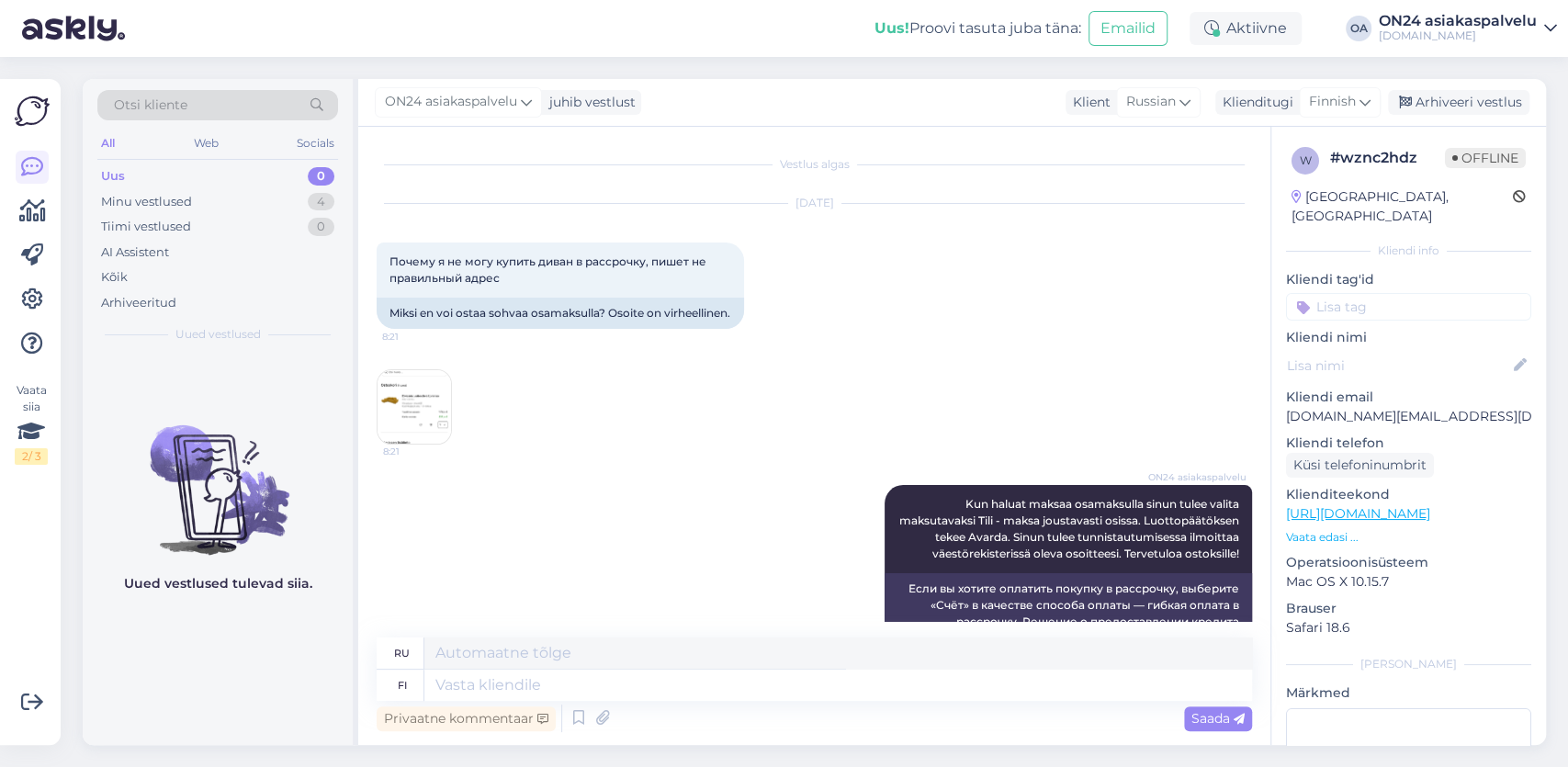
scroll to position [101, 0]
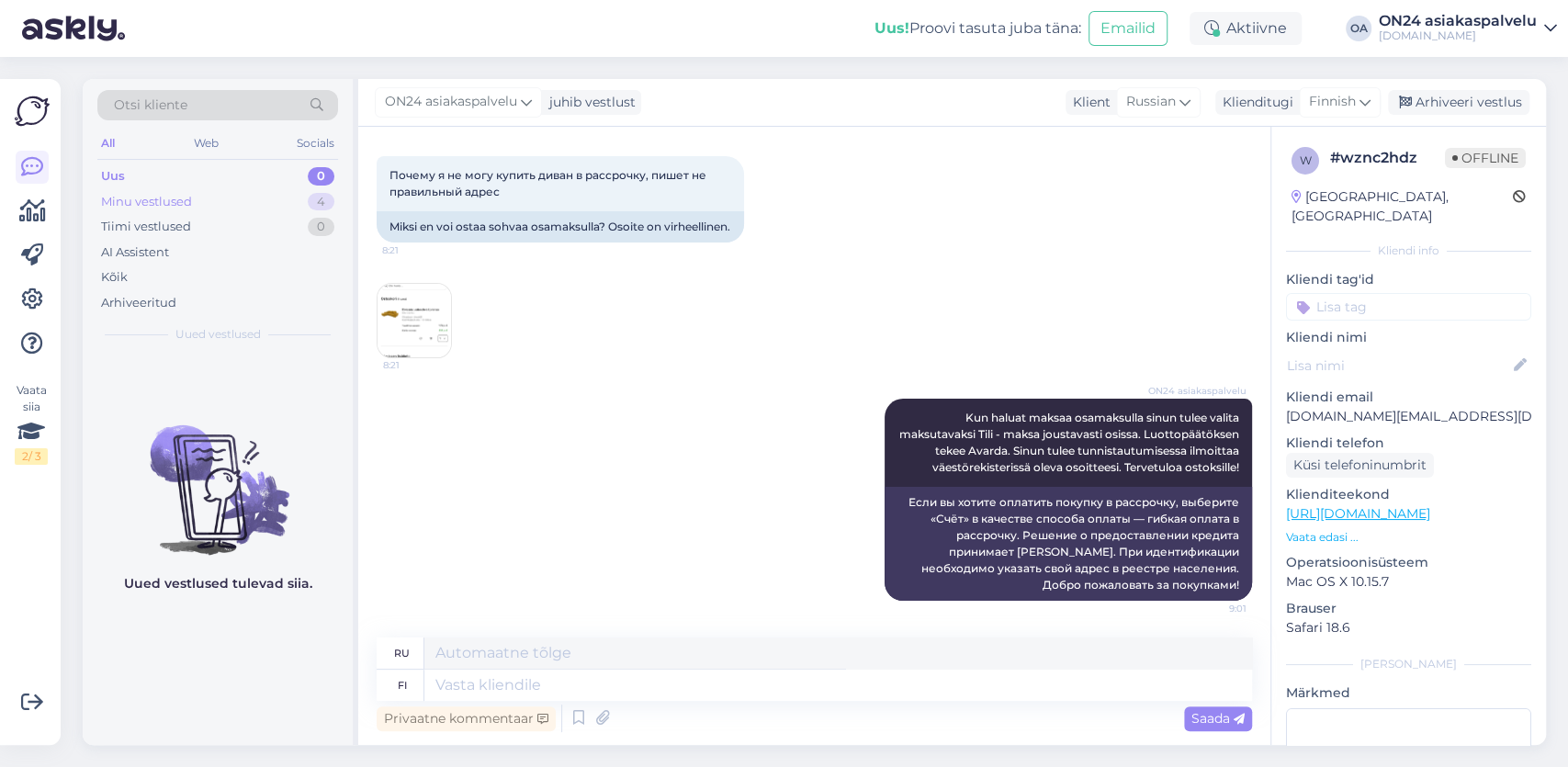
click at [167, 201] on div "Minu vestlused" at bounding box center [147, 202] width 91 height 19
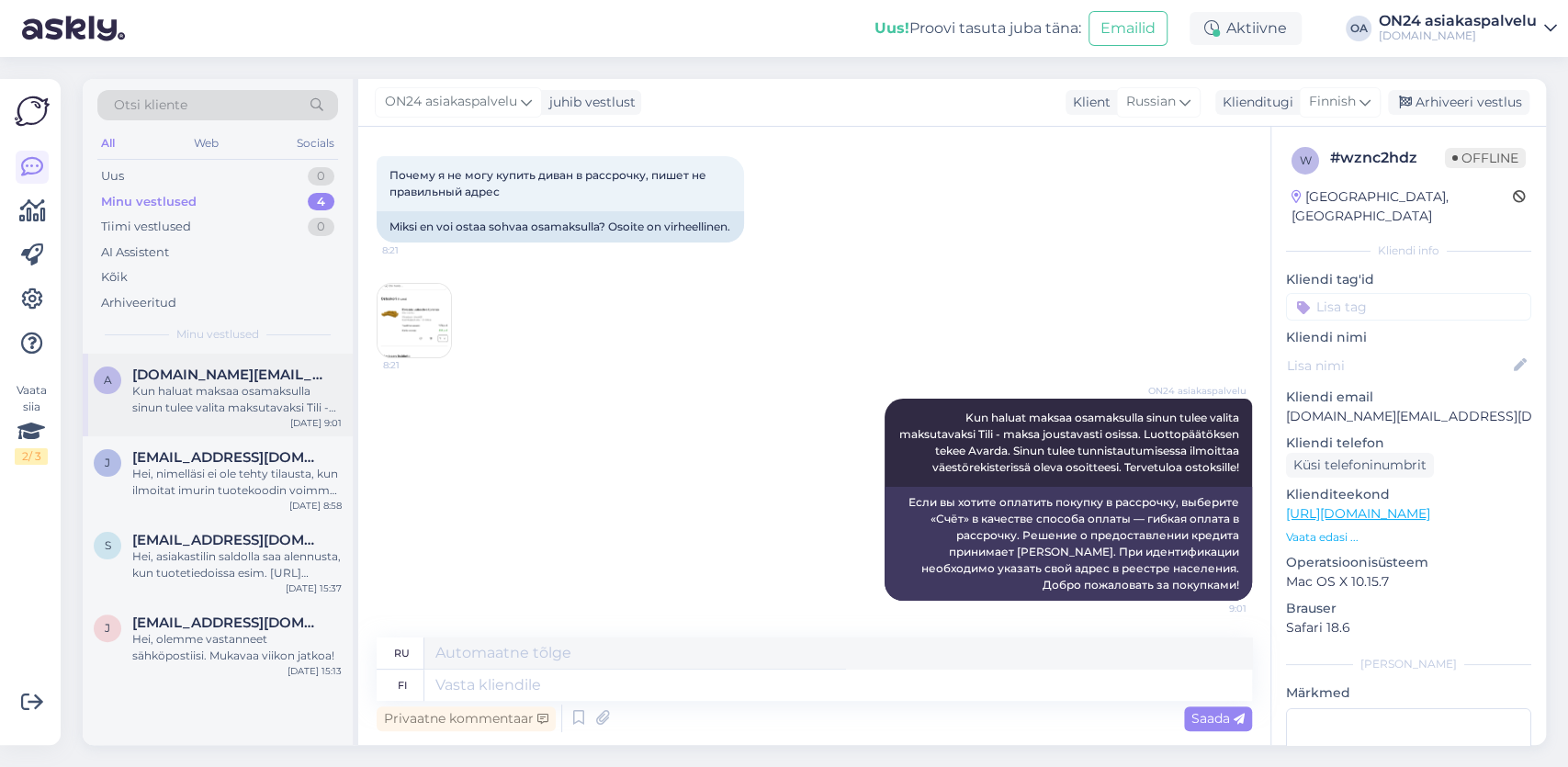
click at [203, 400] on div "Kun haluat maksaa osamaksulla sinun tulee valita maksutavaksi Tili - maksa jous…" at bounding box center [237, 399] width 209 height 33
click at [1488, 102] on div "Arhiveeri vestlus" at bounding box center [1458, 102] width 142 height 25
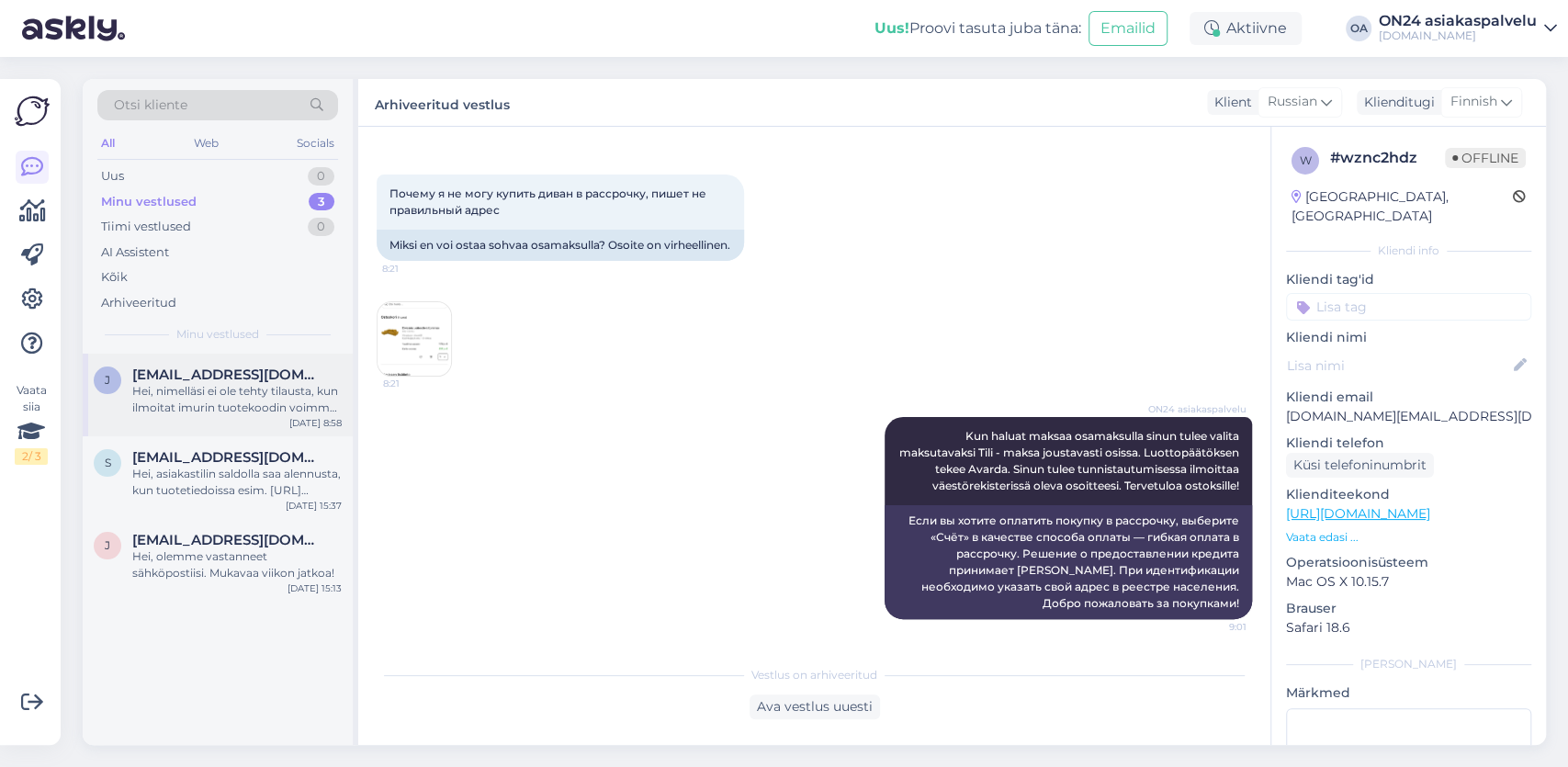
click at [249, 386] on div "Hei, nimelläsi ei ole tehty tilausta, kun ilmoitat imurin tuotekoodin voimme il…" at bounding box center [237, 399] width 209 height 33
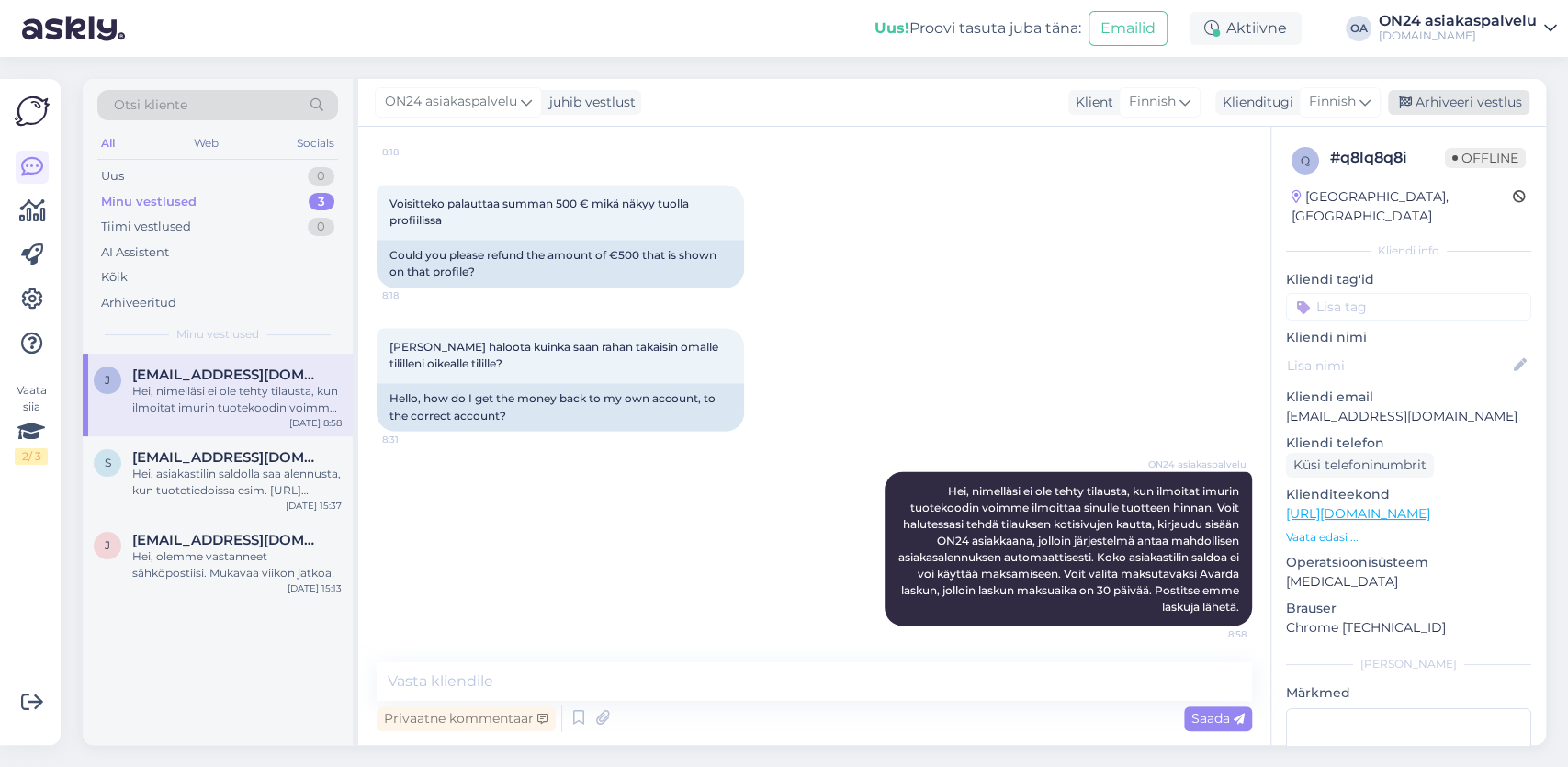
click at [1471, 98] on div "Arhiveeri vestlus" at bounding box center [1458, 102] width 142 height 25
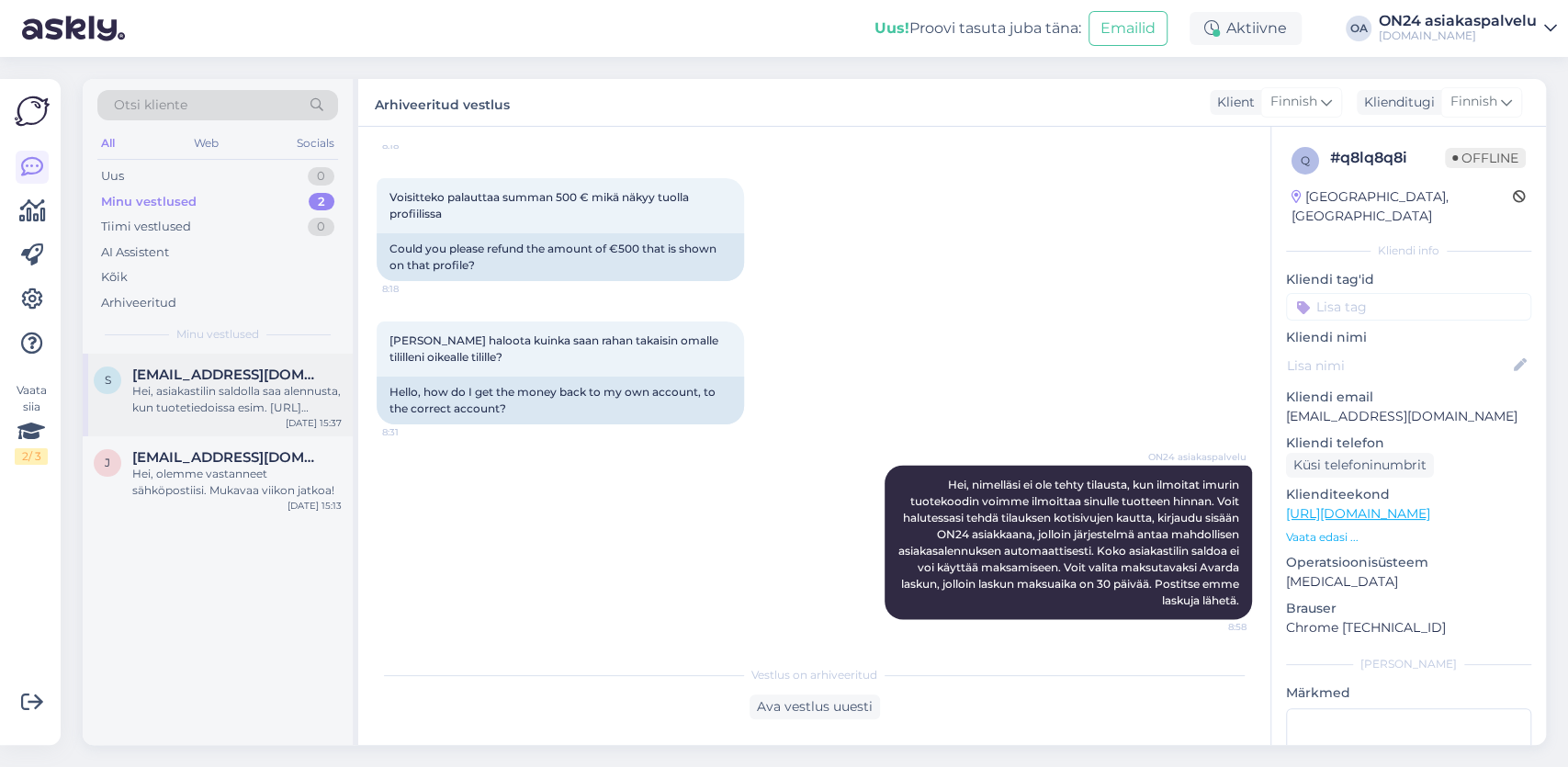
click at [233, 398] on div "Hei, asiakastilin saldolla saa alennusta, kun tuotetiedoissa esim. [URL][DOMAIN…" at bounding box center [237, 399] width 209 height 33
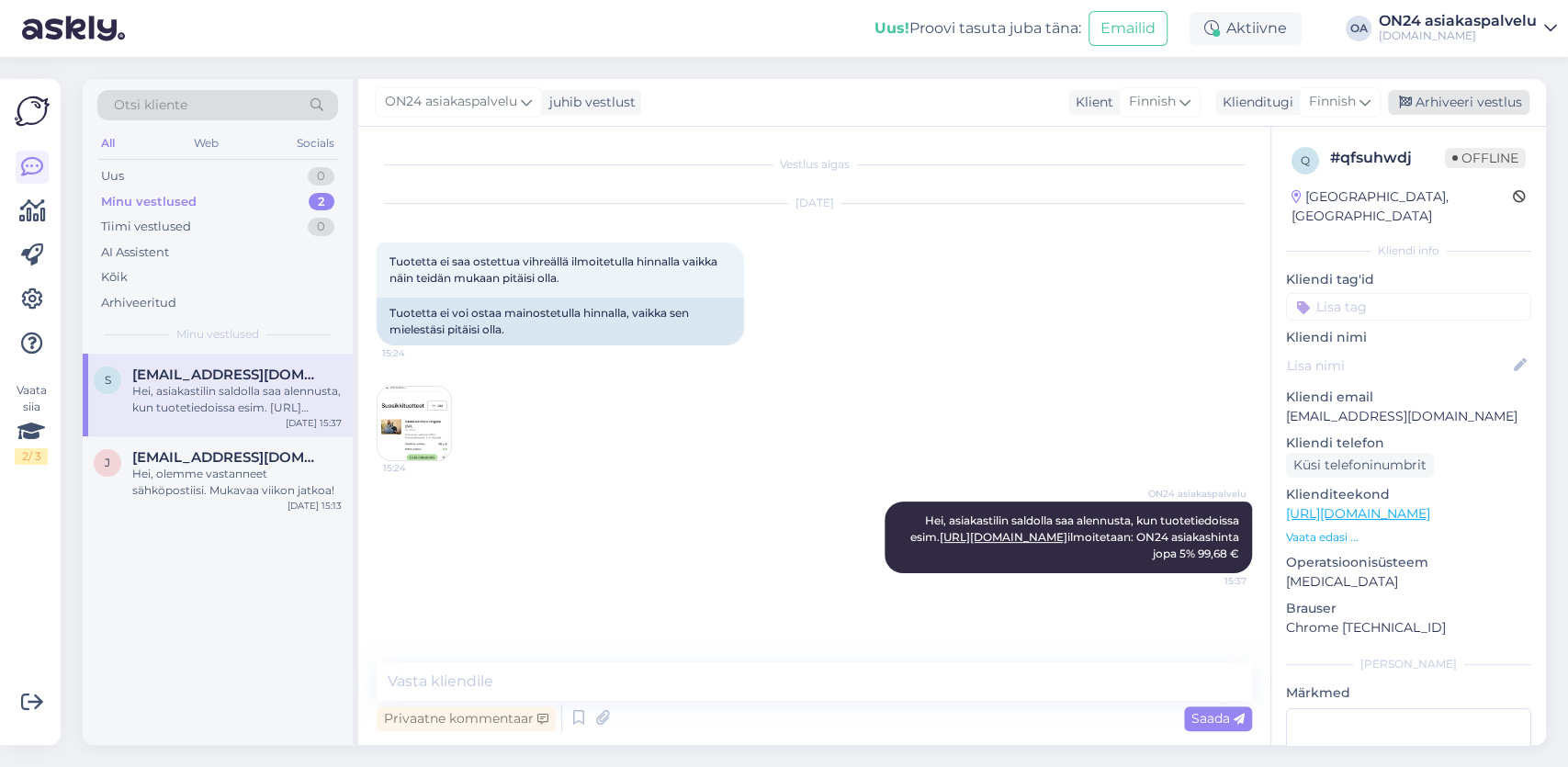
click at [1427, 105] on div "Arhiveeri vestlus" at bounding box center [1458, 102] width 142 height 25
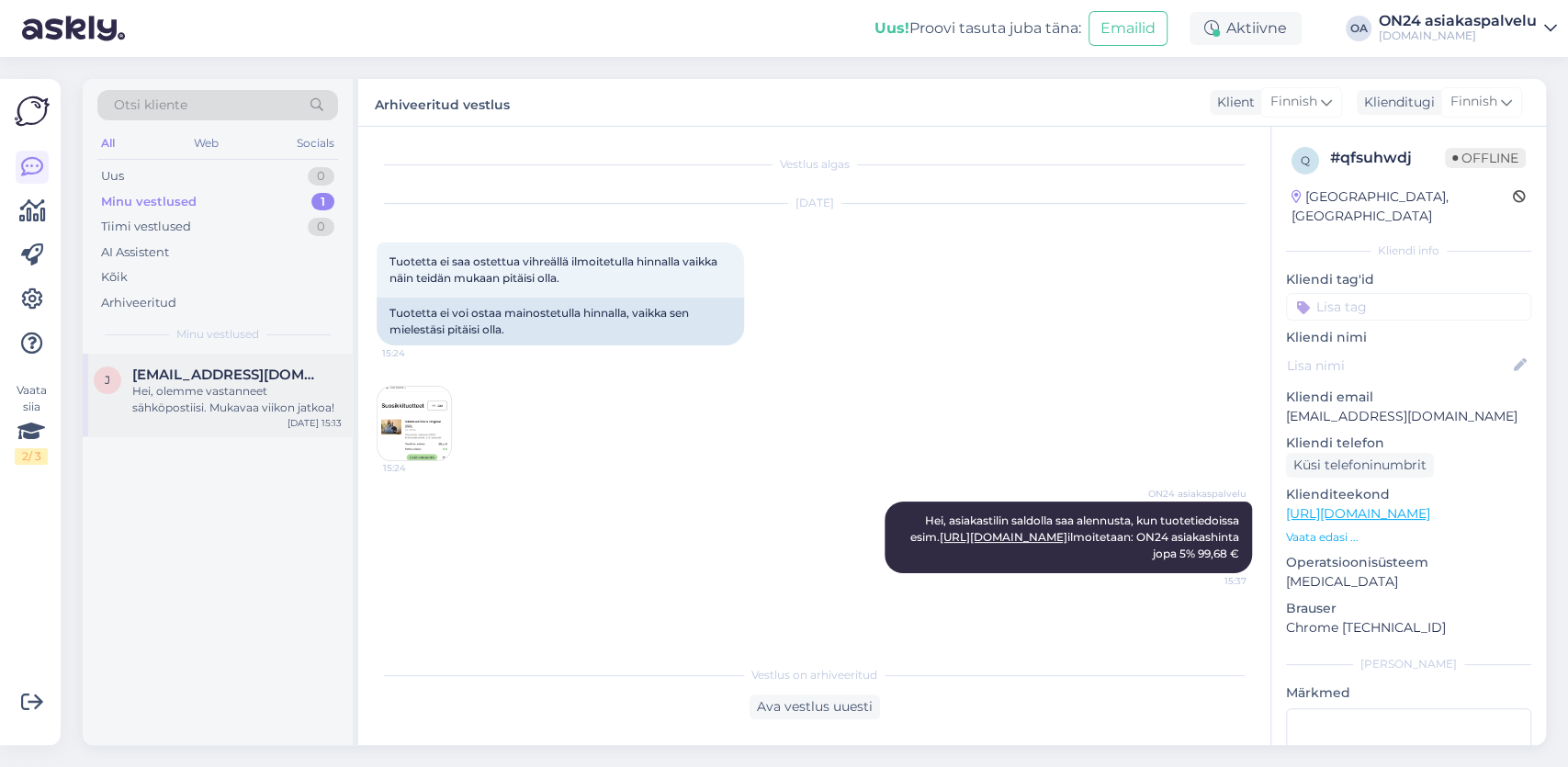
click at [226, 378] on span "[EMAIL_ADDRESS][DOMAIN_NAME]" at bounding box center [228, 375] width 191 height 17
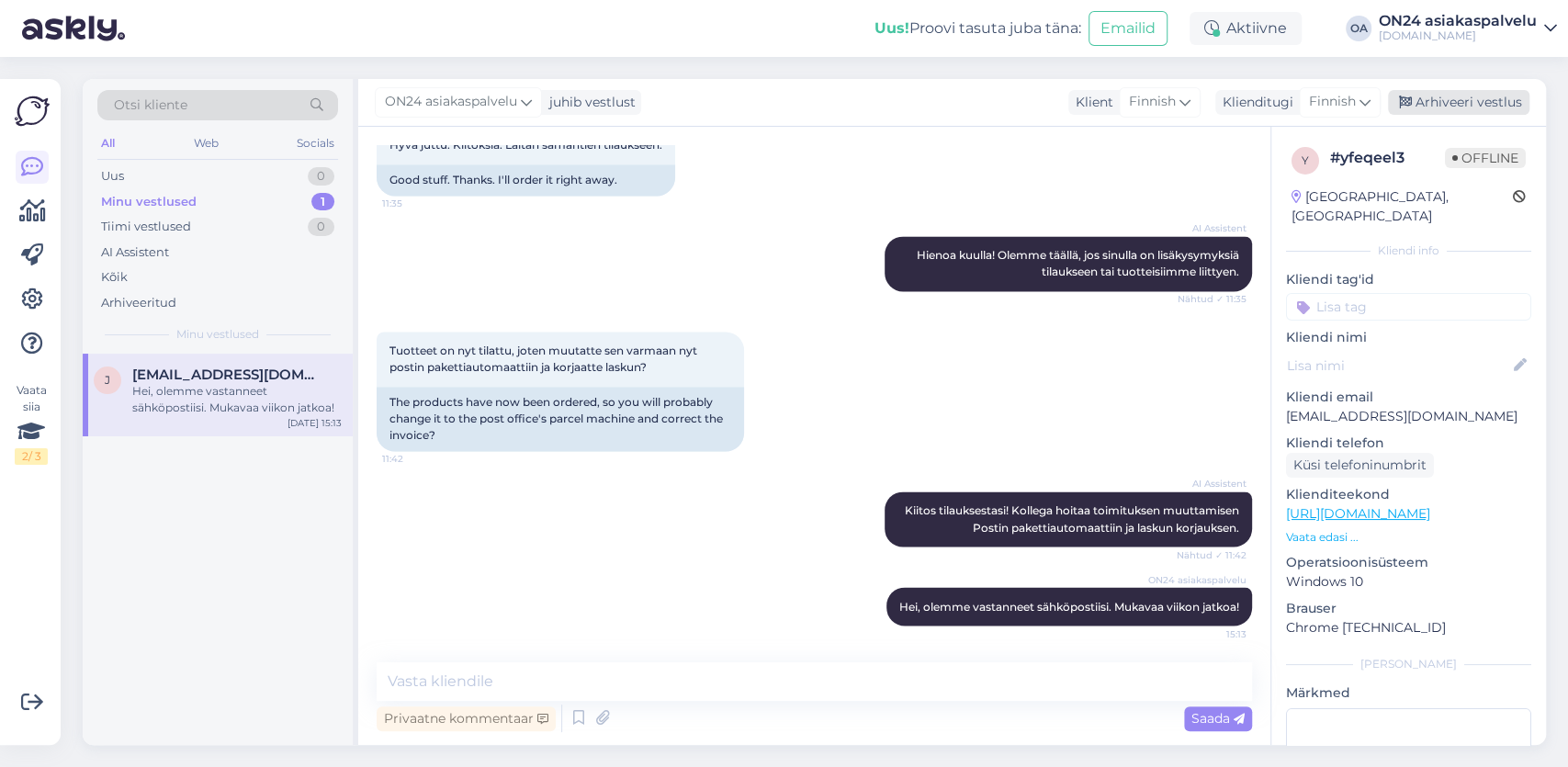
drag, startPoint x: 1461, startPoint y: 101, endPoint x: 1451, endPoint y: 104, distance: 10.4
click at [1460, 102] on div "Arhiveeri vestlus" at bounding box center [1458, 102] width 142 height 25
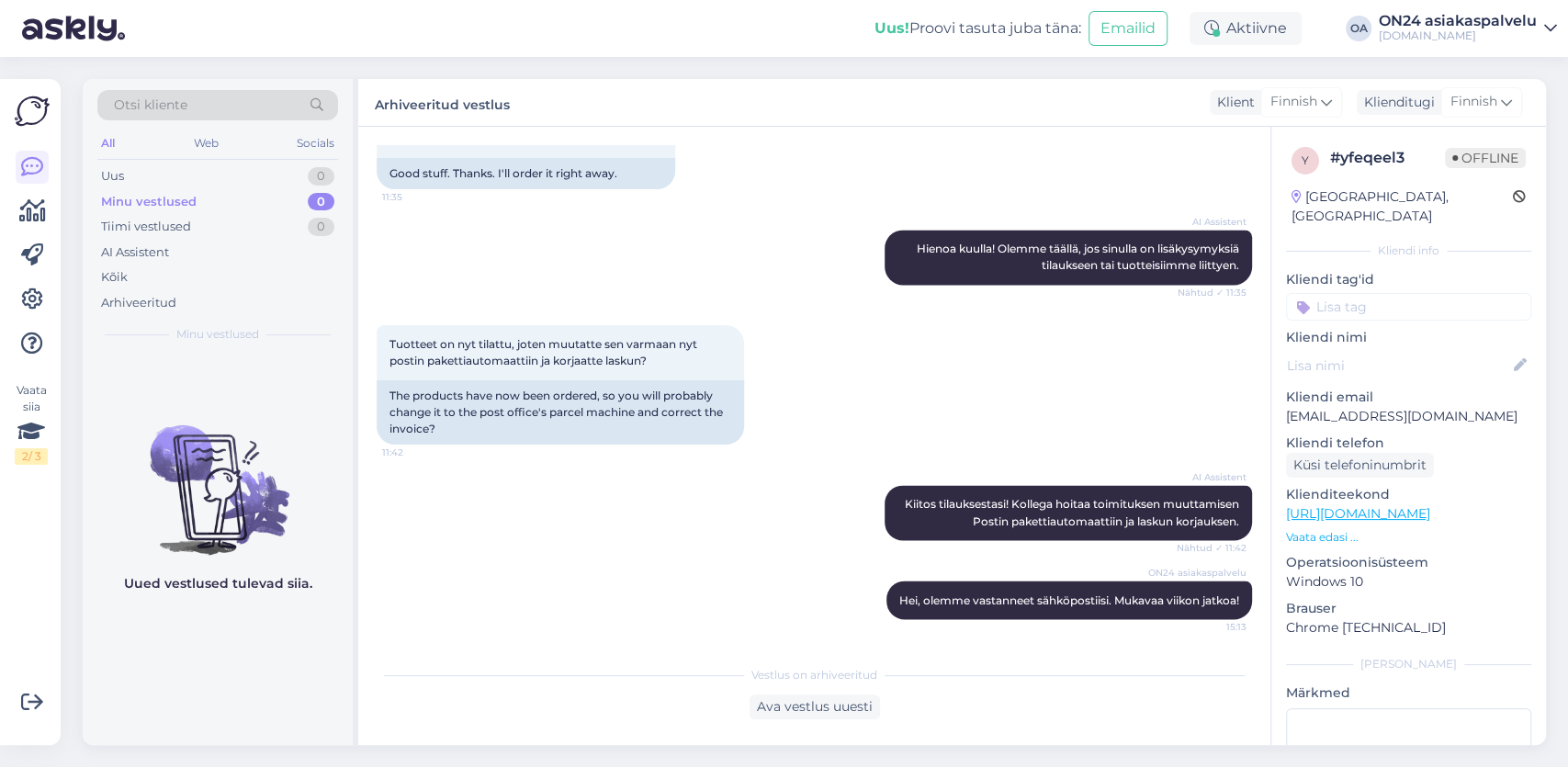
click at [179, 196] on div "Minu vestlused" at bounding box center [149, 202] width 95 height 19
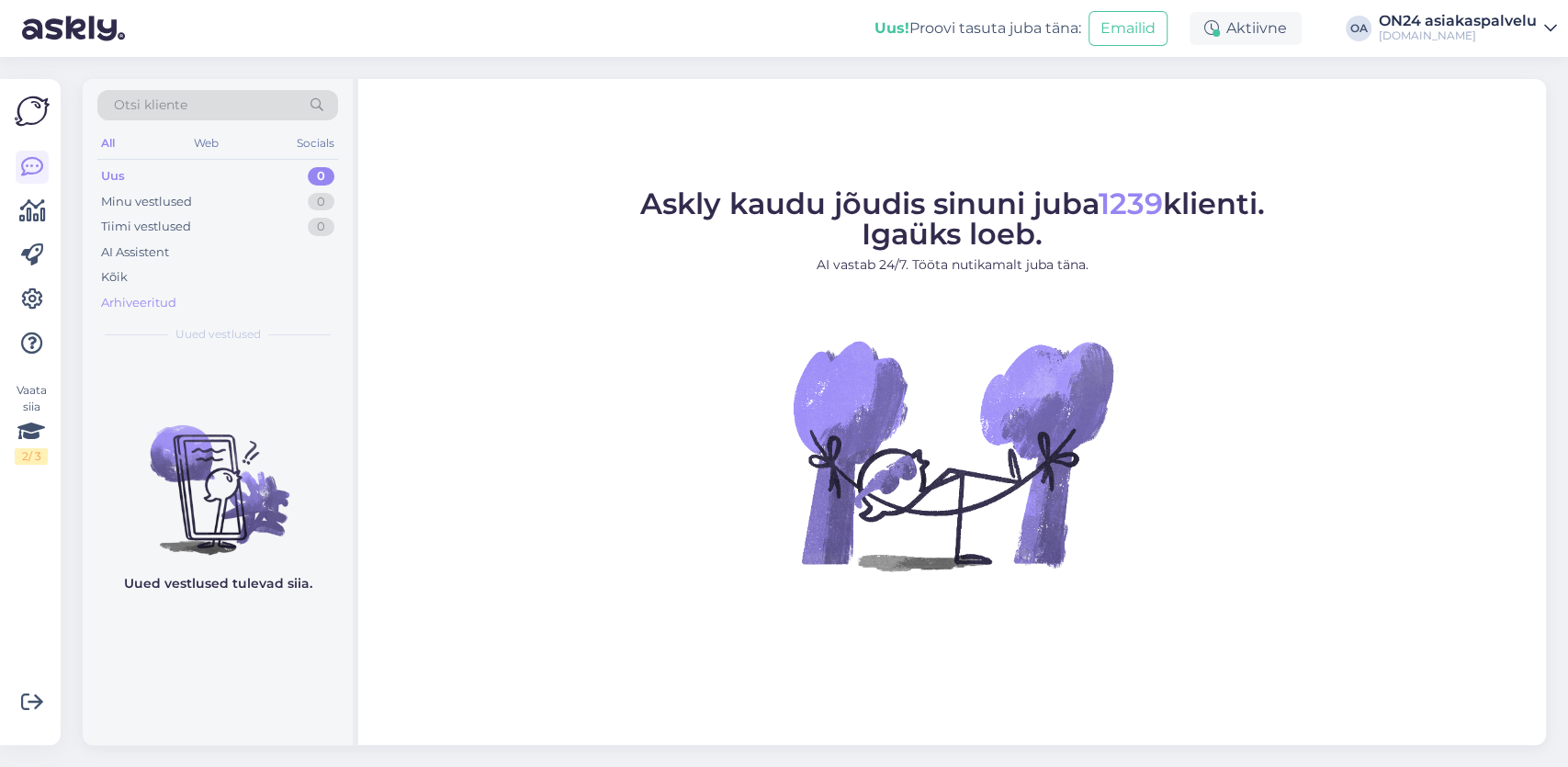
click at [139, 308] on div "Arhiveeritud" at bounding box center [139, 303] width 75 height 19
